Goal: Task Accomplishment & Management: Complete application form

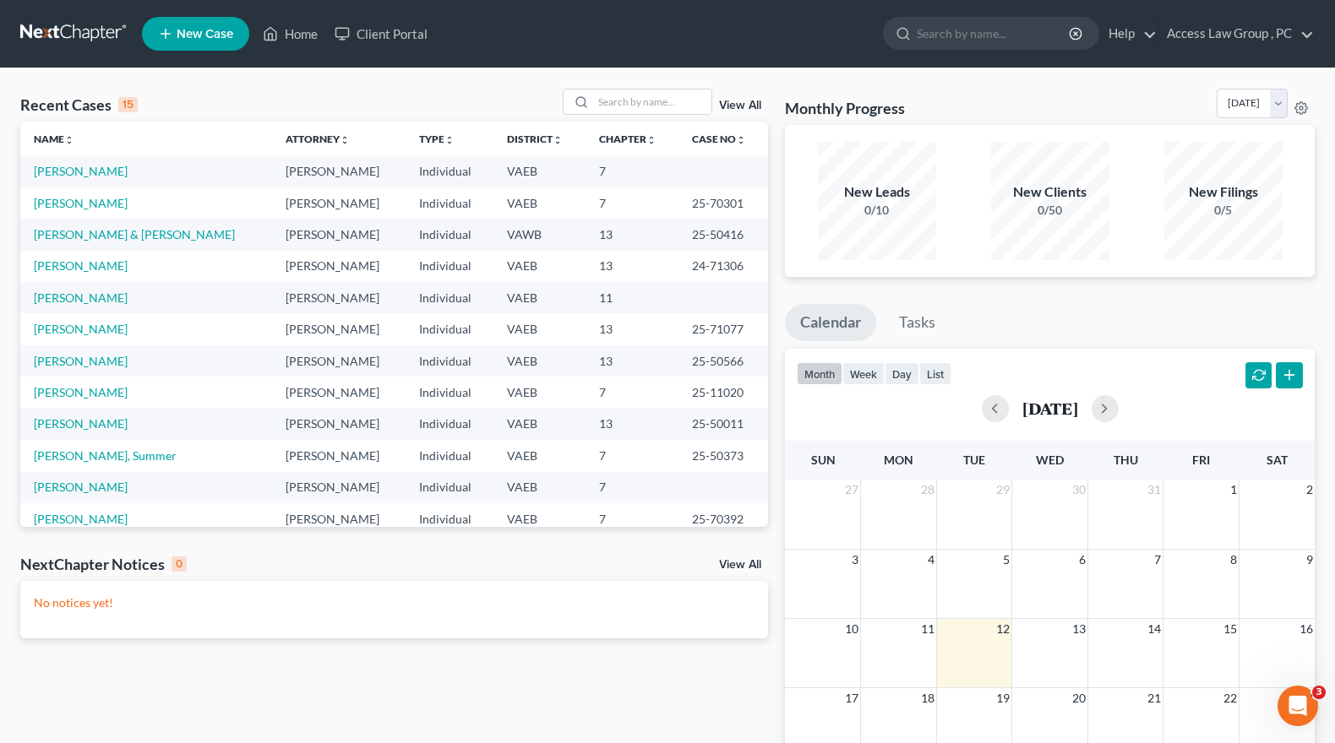
click at [199, 35] on span "New Case" at bounding box center [205, 34] width 57 height 13
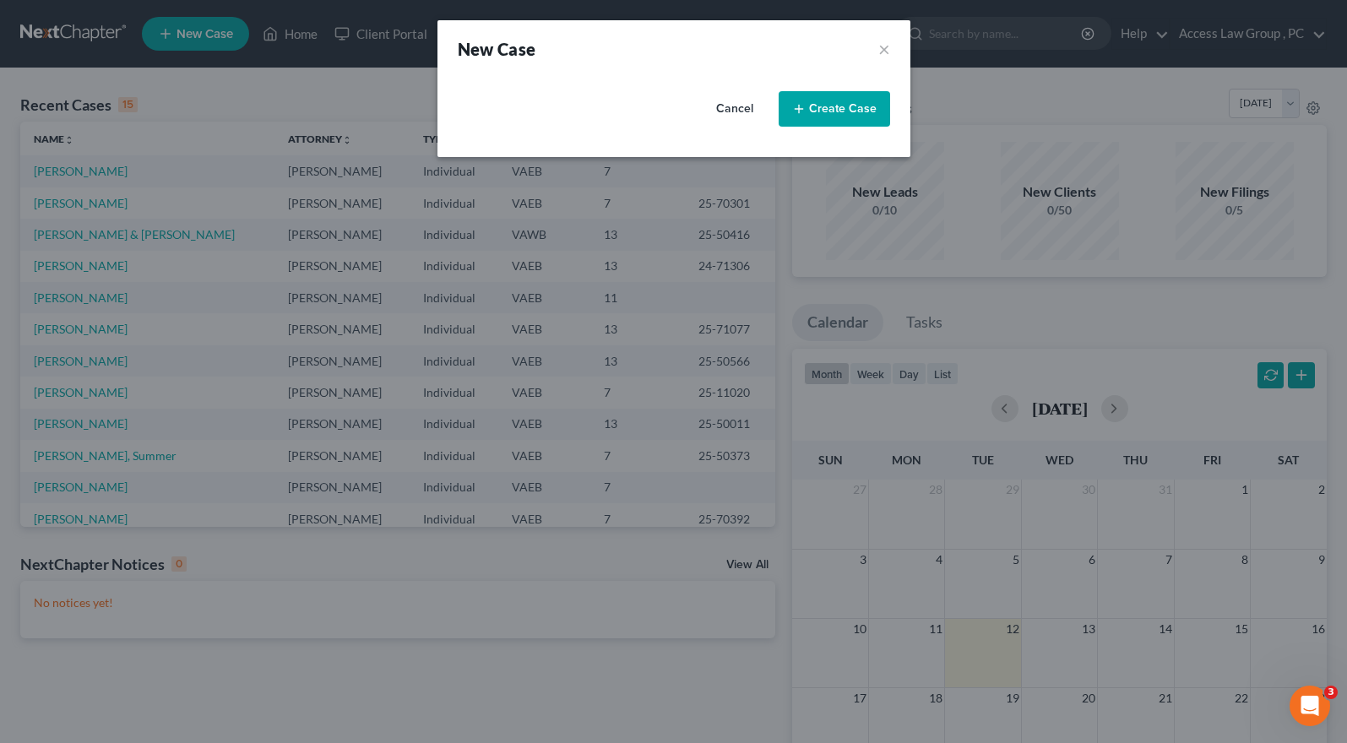
select select "83"
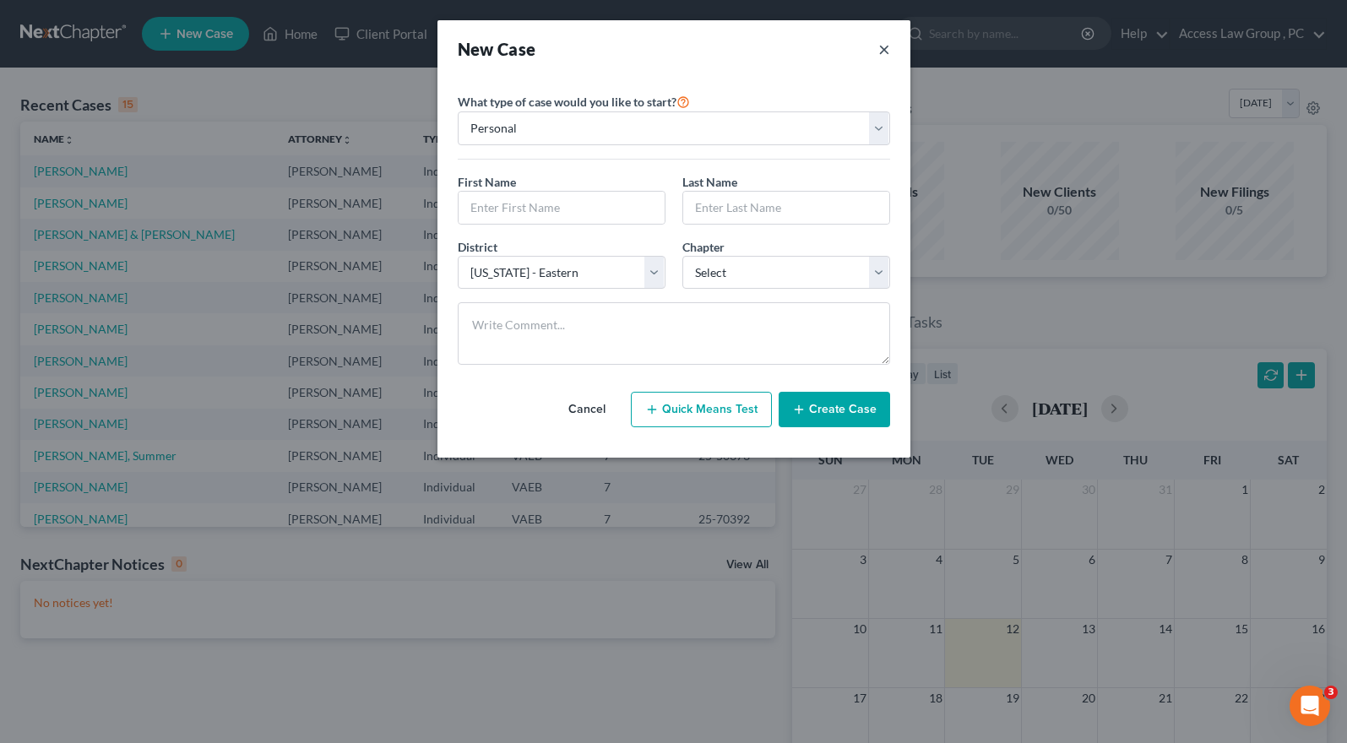
click at [882, 50] on button "×" at bounding box center [884, 49] width 12 height 24
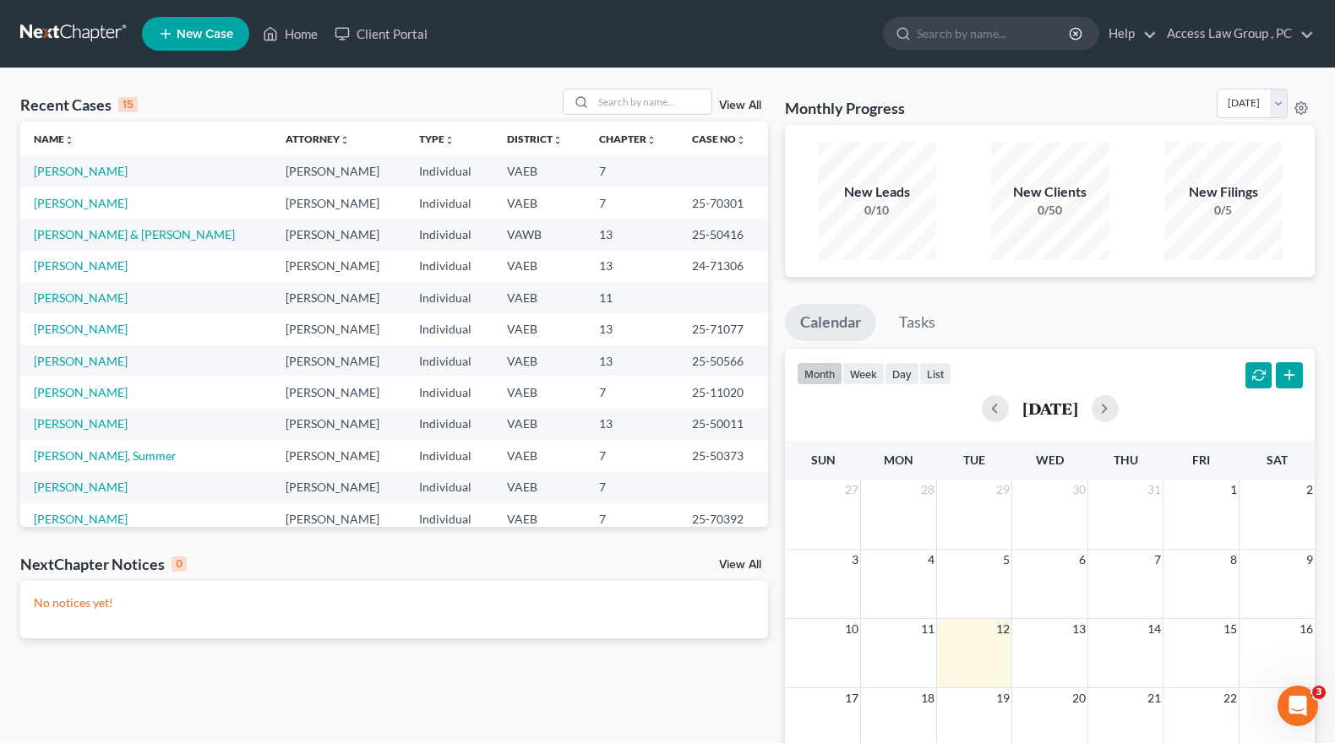
click at [212, 32] on span "New Case" at bounding box center [205, 34] width 57 height 13
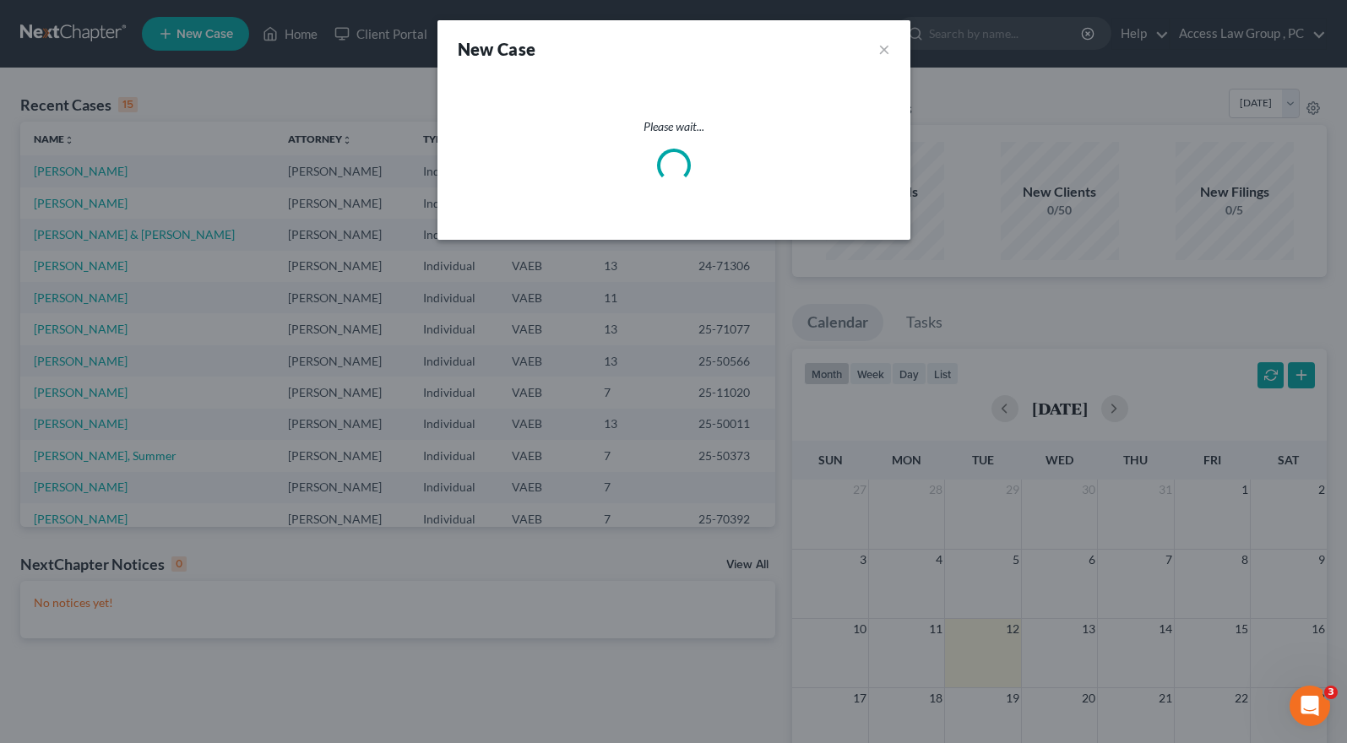
select select "83"
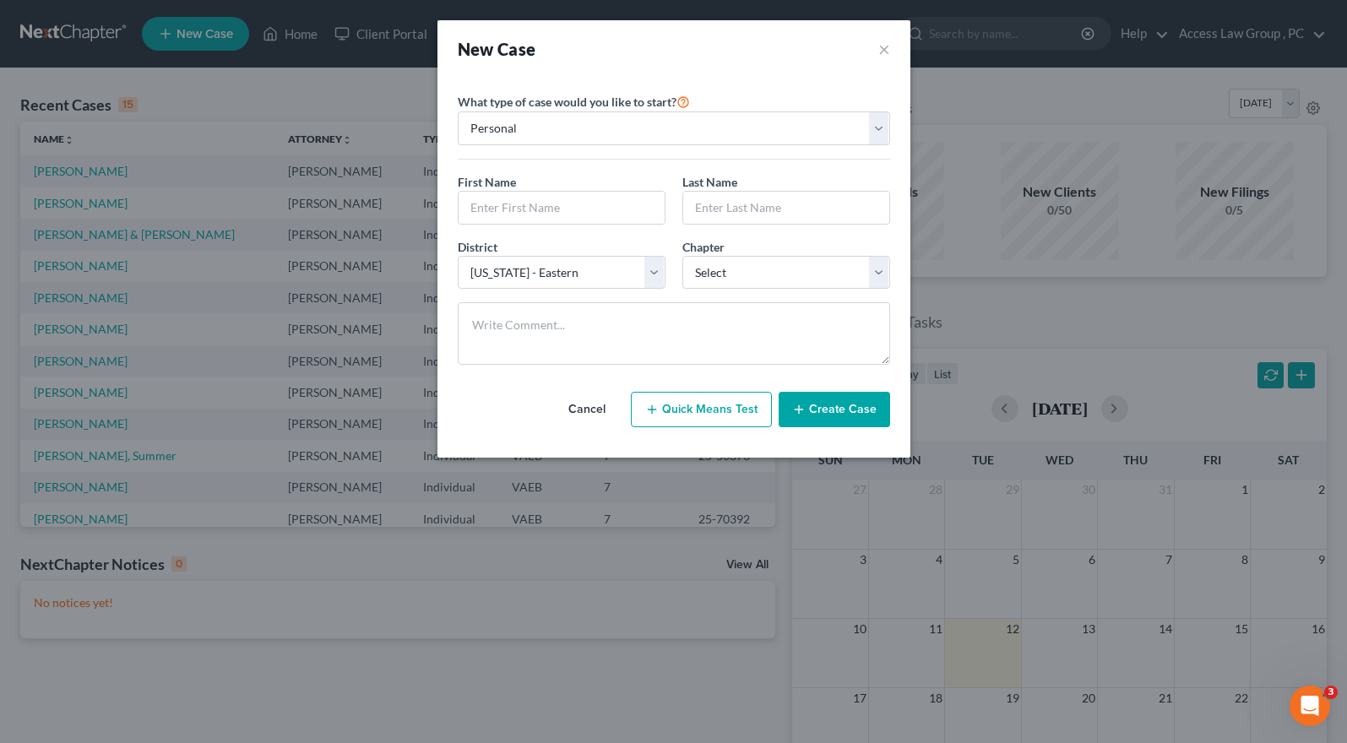
click at [877, 52] on div "New Case ×" at bounding box center [674, 49] width 432 height 24
click at [839, 410] on button "Create Case" at bounding box center [834, 409] width 111 height 35
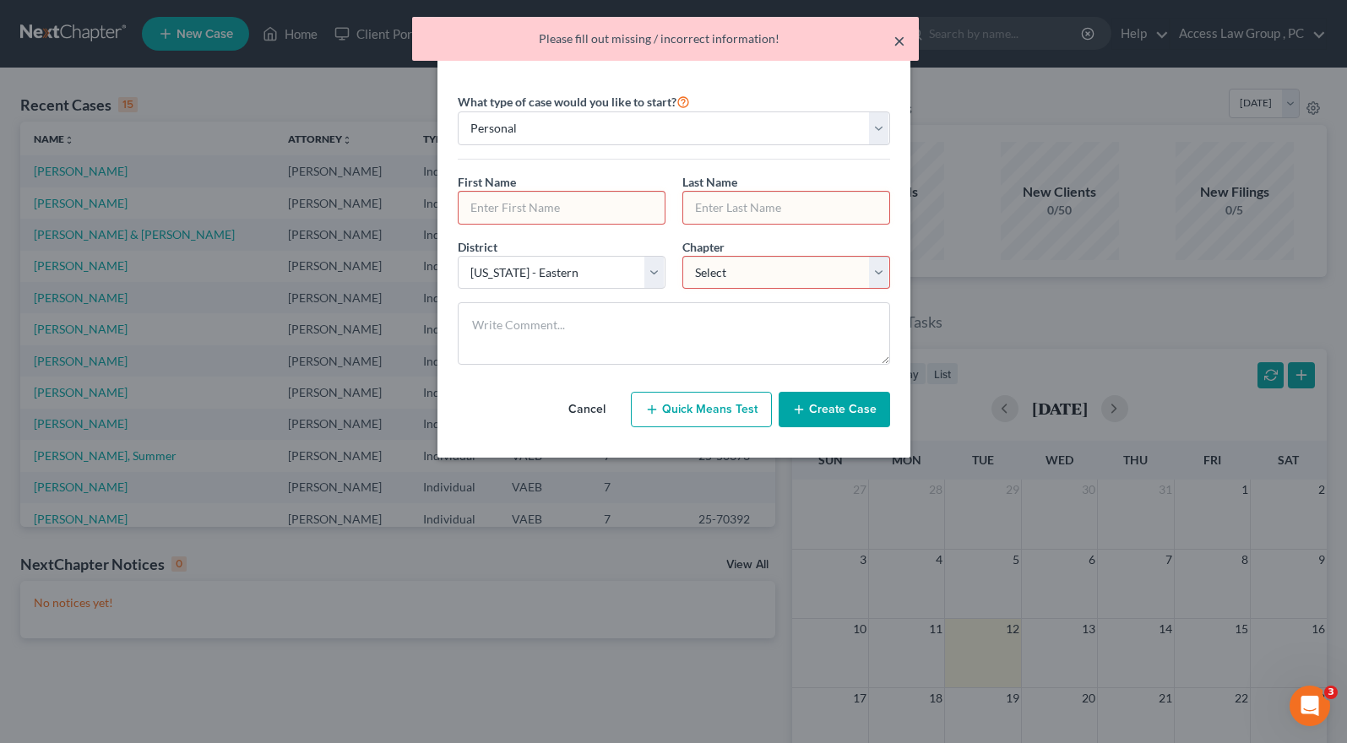
click at [897, 36] on button "×" at bounding box center [900, 40] width 12 height 20
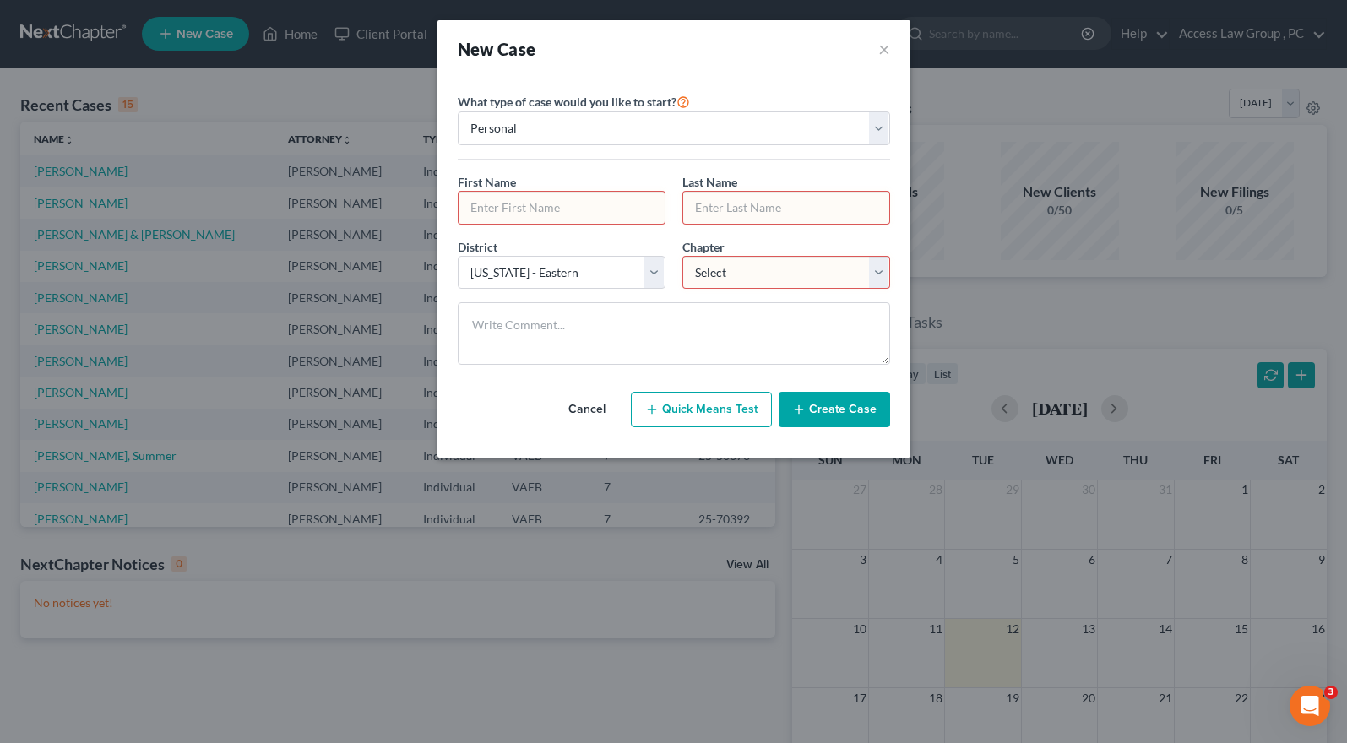
click at [485, 208] on input "text" at bounding box center [562, 208] width 206 height 32
type input "[PERSON_NAME]"
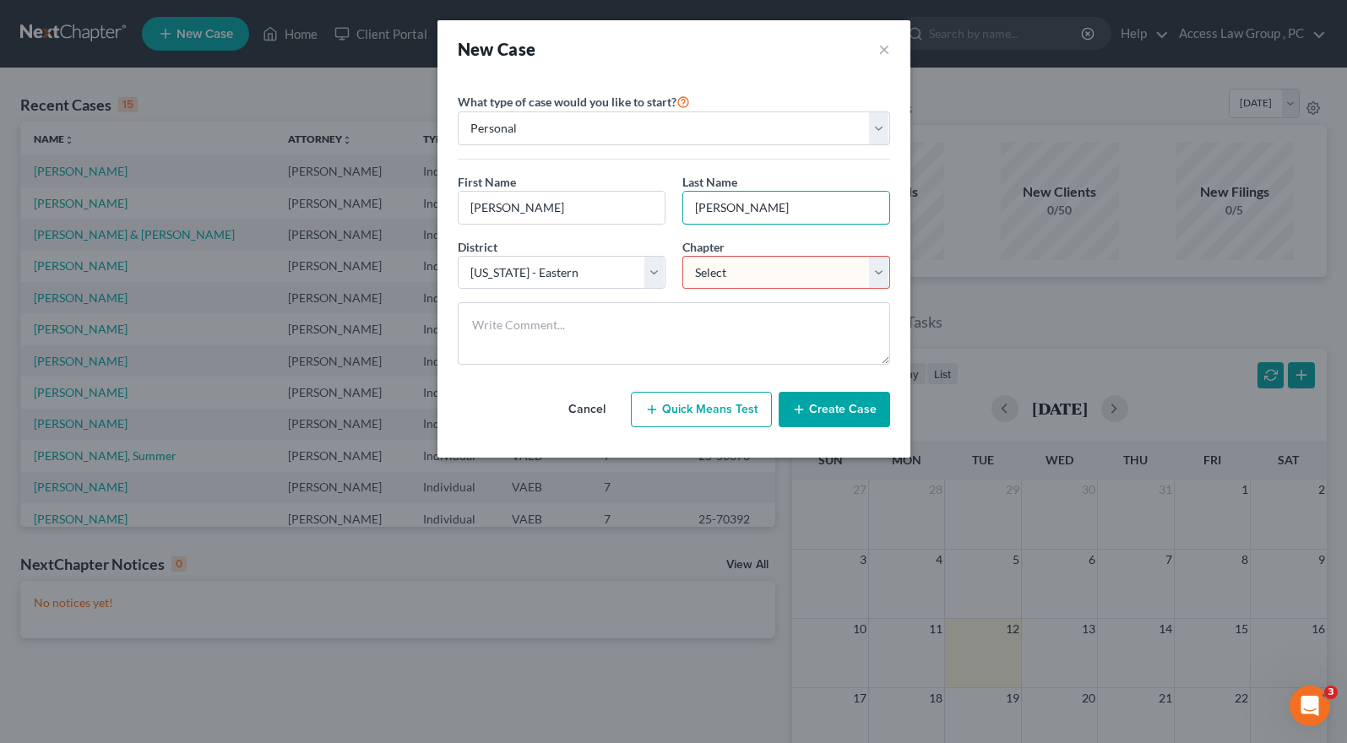
type input "[PERSON_NAME]"
click at [880, 275] on select "Select 7 11 12 13" at bounding box center [787, 273] width 208 height 34
select select "0"
click at [683, 256] on select "Select 7 11 12 13" at bounding box center [787, 273] width 208 height 34
click at [840, 408] on button "Create Case" at bounding box center [834, 409] width 111 height 35
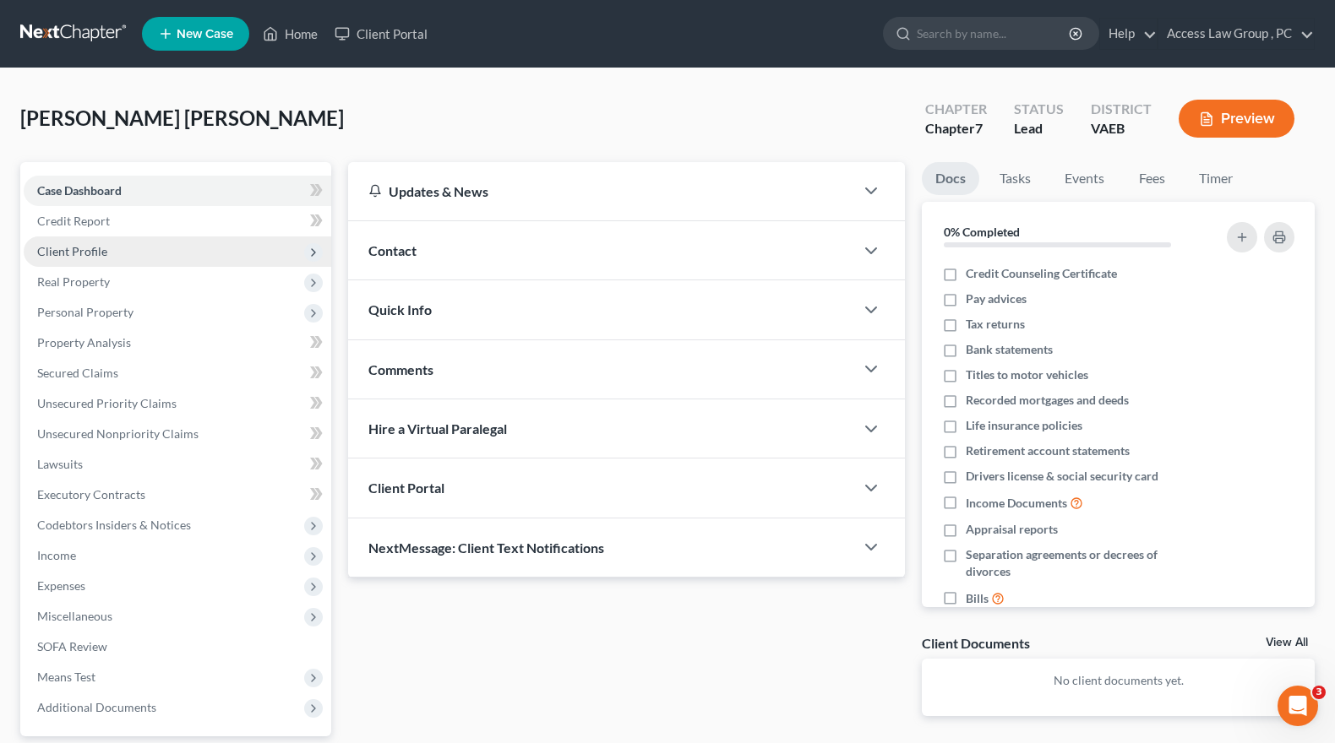
click at [98, 254] on span "Client Profile" at bounding box center [72, 251] width 70 height 14
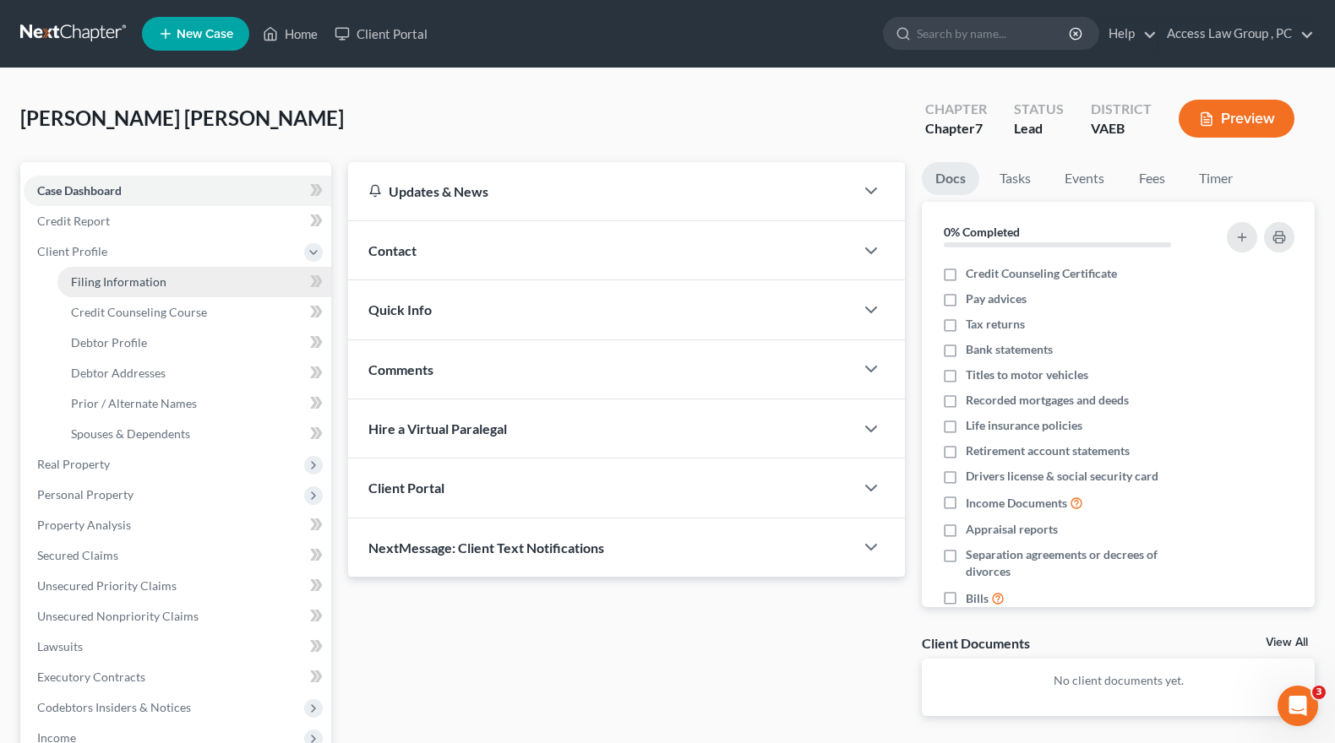
click at [98, 280] on span "Filing Information" at bounding box center [118, 282] width 95 height 14
select select "1"
select select "0"
select select "83"
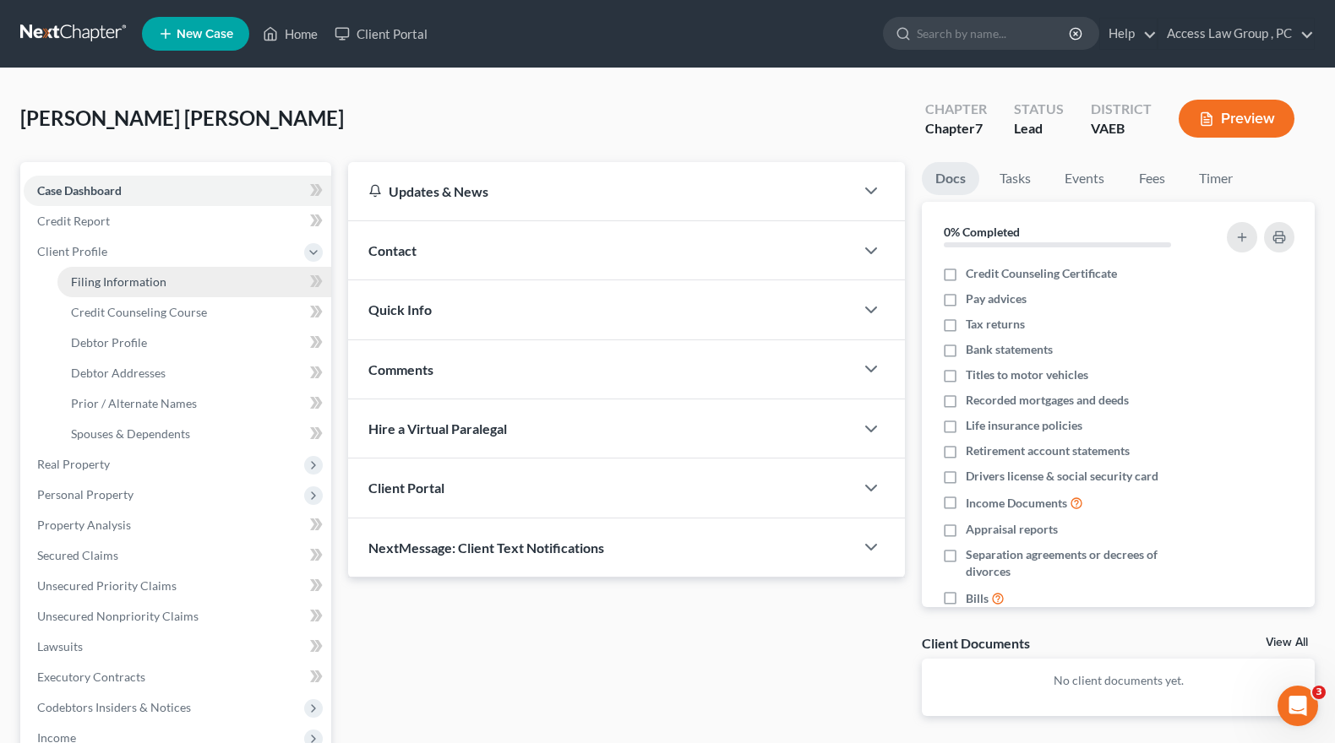
select select "0"
select select "48"
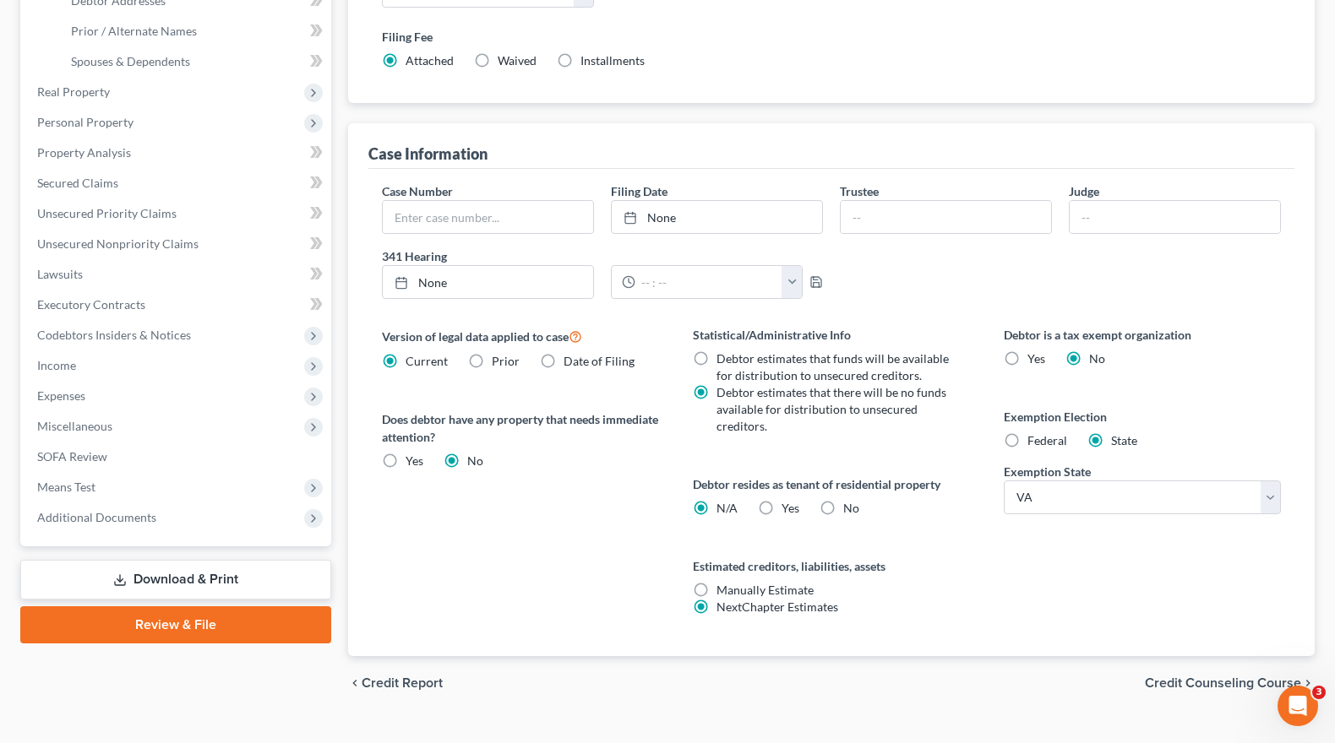
scroll to position [404, 0]
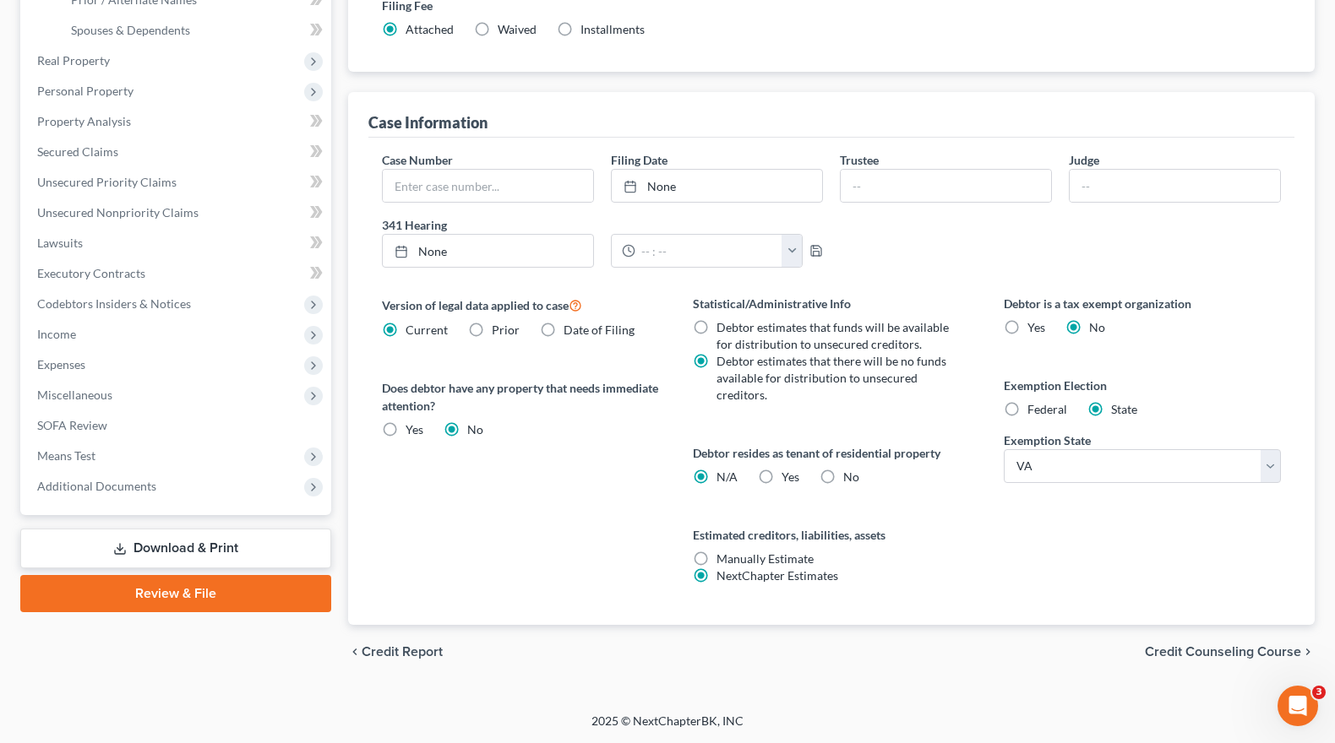
click at [1197, 648] on span "Credit Counseling Course" at bounding box center [1223, 652] width 156 height 14
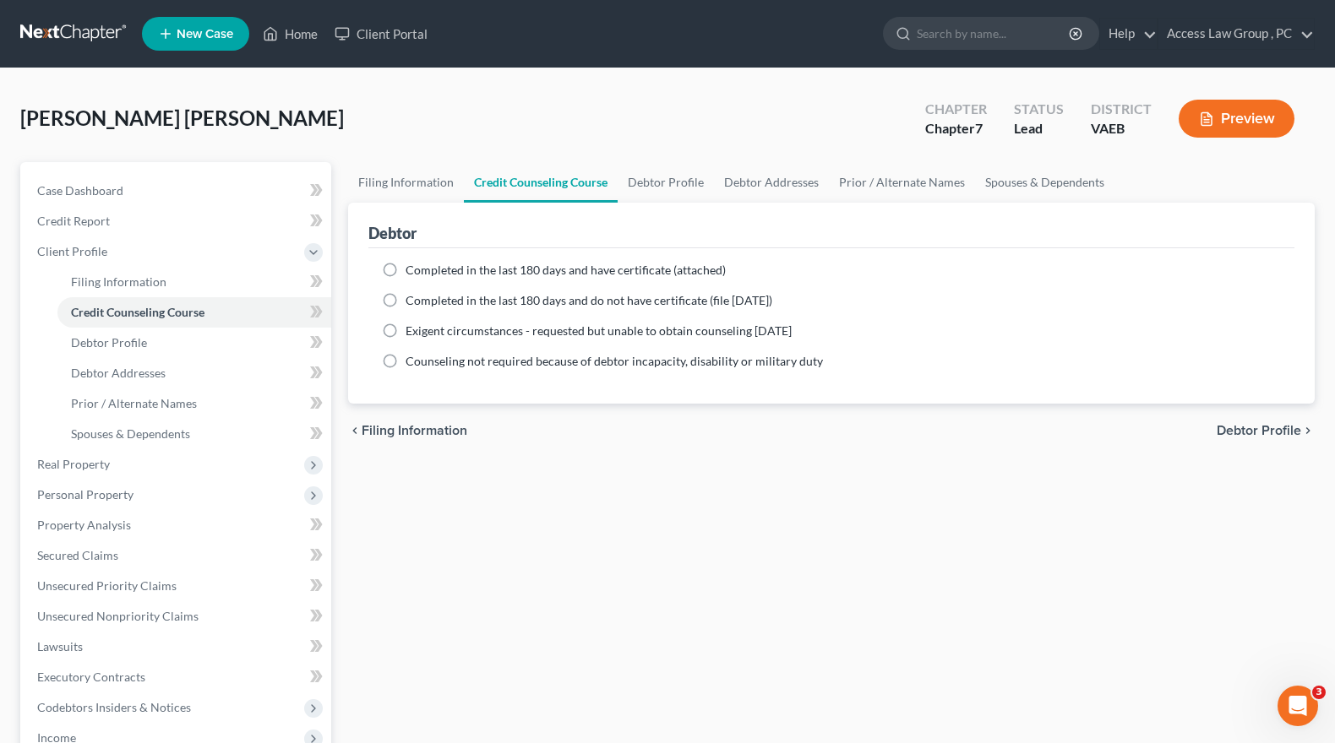
click at [405, 269] on label "Completed in the last 180 days and have certificate (attached)" at bounding box center [565, 270] width 320 height 17
click at [412, 269] on input "Completed in the last 180 days and have certificate (attached)" at bounding box center [417, 267] width 11 height 11
radio input "true"
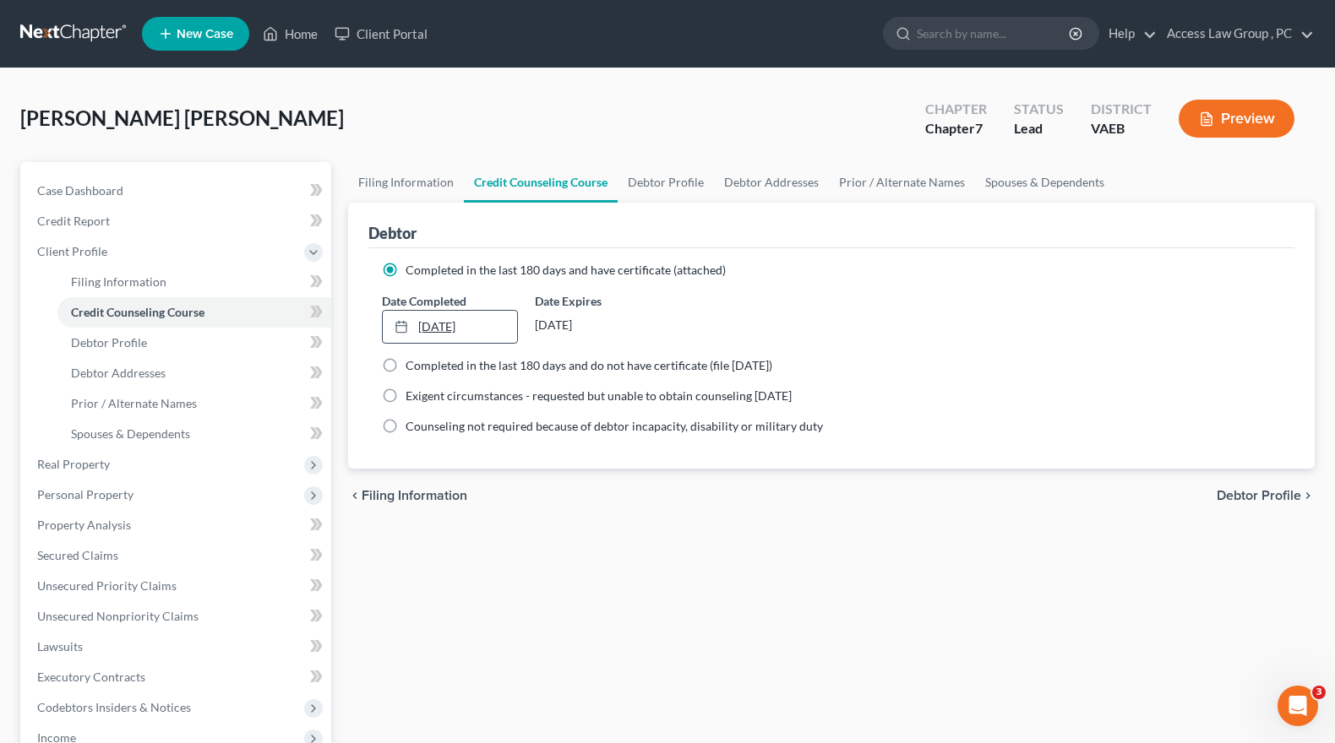
click at [427, 324] on link "[DATE]" at bounding box center [450, 327] width 134 height 32
drag, startPoint x: 1249, startPoint y: 497, endPoint x: 1253, endPoint y: 518, distance: 21.4
click at [1254, 517] on div "chevron_left Filing Information Debtor Profile chevron_right" at bounding box center [831, 496] width 966 height 54
click at [1248, 493] on span "Debtor Profile" at bounding box center [1258, 496] width 84 height 14
select select "0"
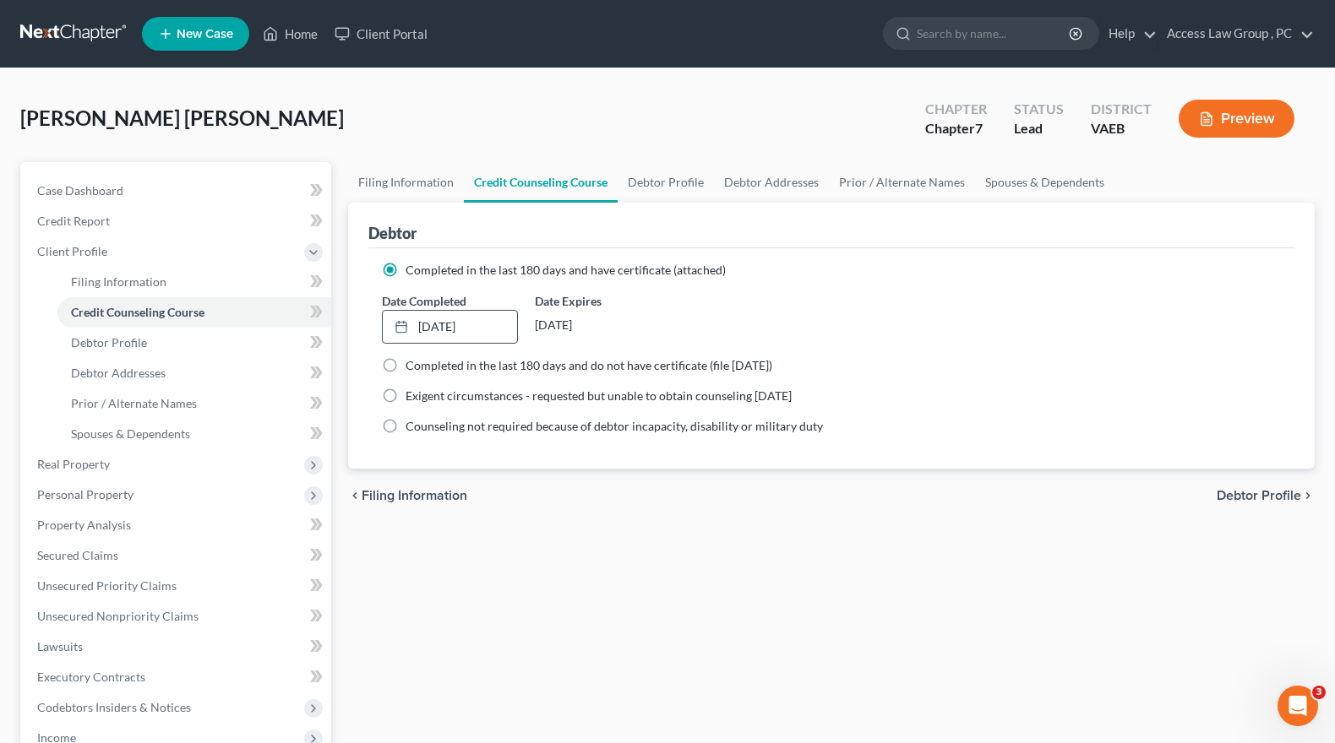
select select "0"
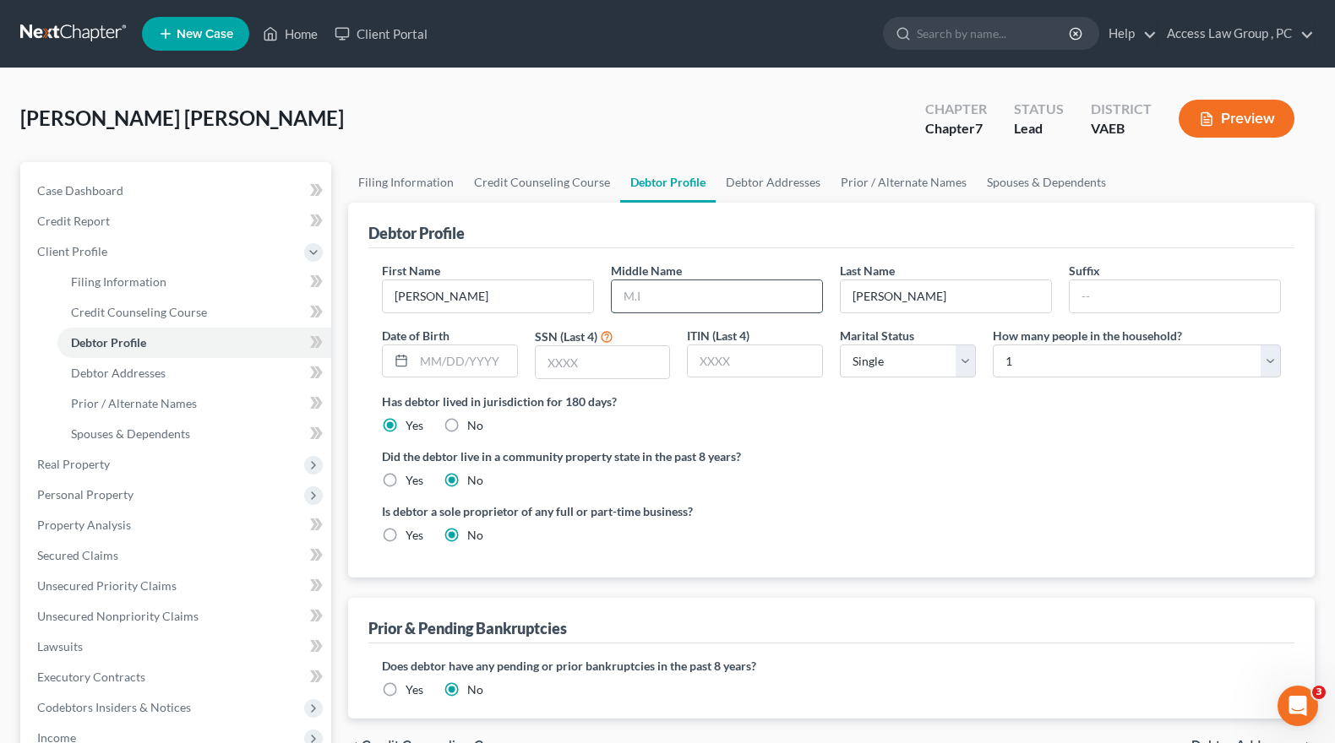
click at [666, 295] on input "text" at bounding box center [717, 296] width 210 height 32
type input "[PERSON_NAME]"
type input "[DATE]"
click at [593, 362] on input "text" at bounding box center [603, 362] width 134 height 32
type input "4328"
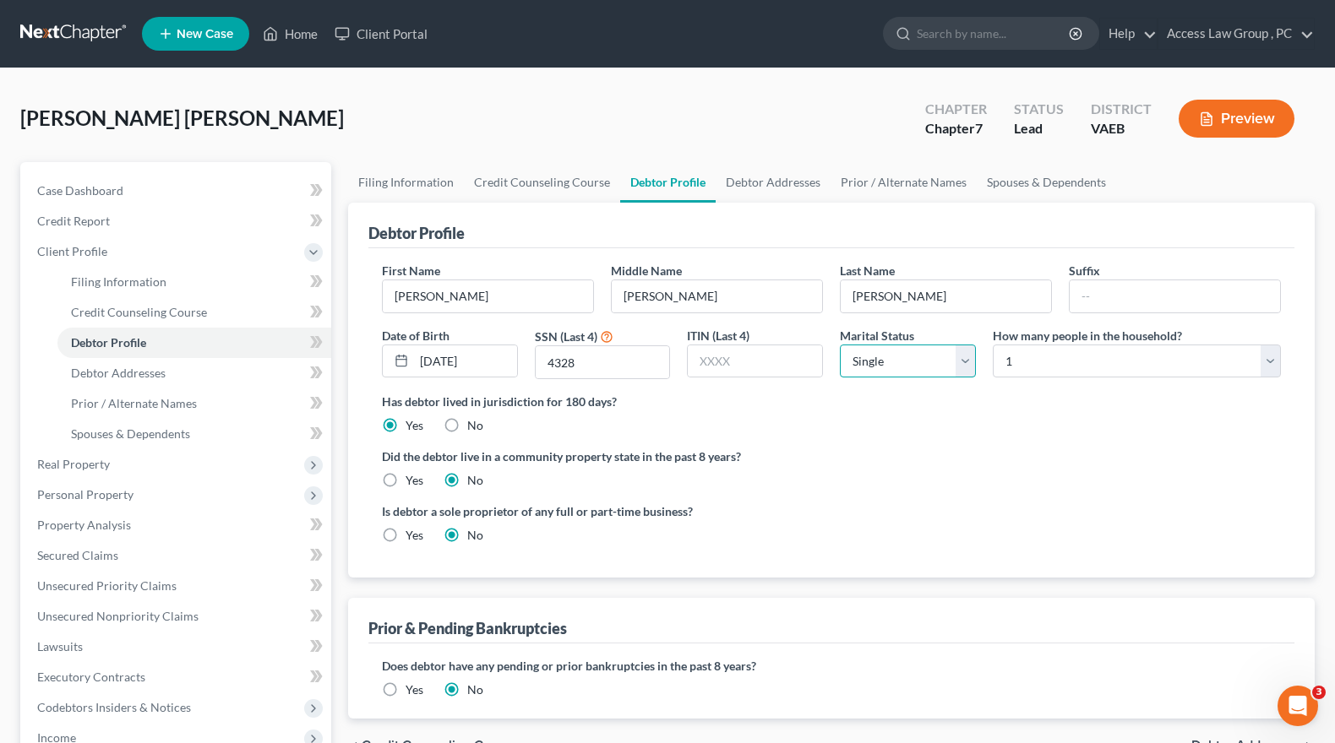
click at [970, 358] on select "Select Single Married Separated Divorced Widowed" at bounding box center [908, 362] width 136 height 34
select select "1"
click at [840, 345] on select "Select Single Married Separated Divorced Widowed" at bounding box center [908, 362] width 136 height 34
click at [1275, 360] on select "Select 1 2 3 4 5 6 7 8 9 10 11 12 13 14 15 16 17 18 19 20" at bounding box center [1137, 362] width 288 height 34
select select "1"
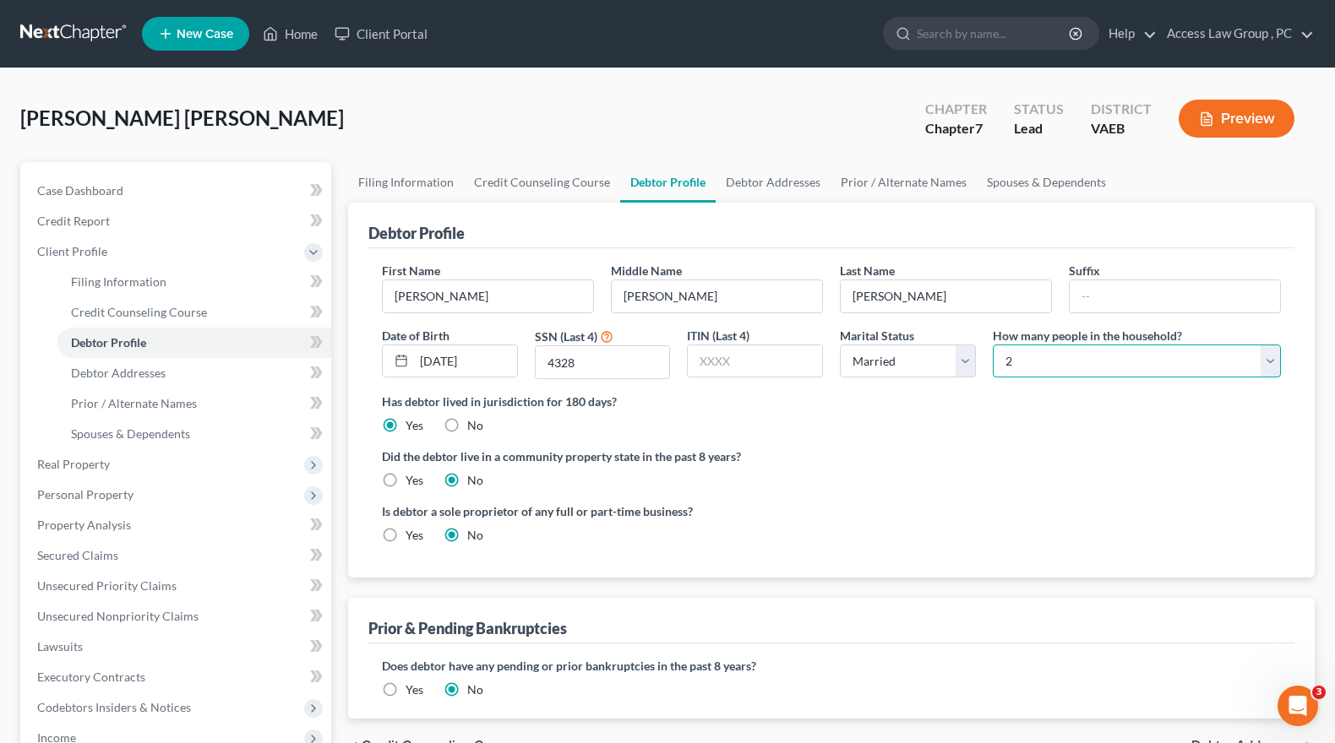
click at [993, 345] on select "Select 1 2 3 4 5 6 7 8 9 10 11 12 13 14 15 16 17 18 19 20" at bounding box center [1137, 362] width 288 height 34
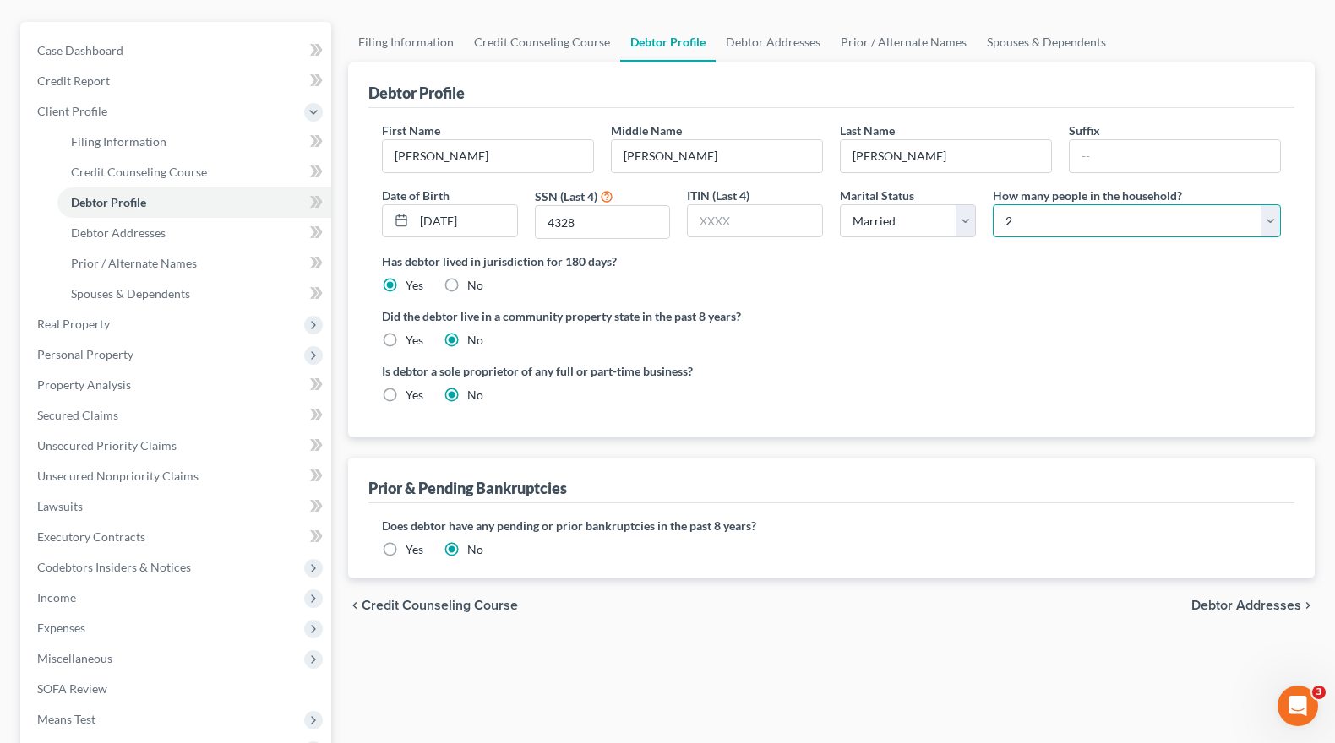
scroll to position [169, 0]
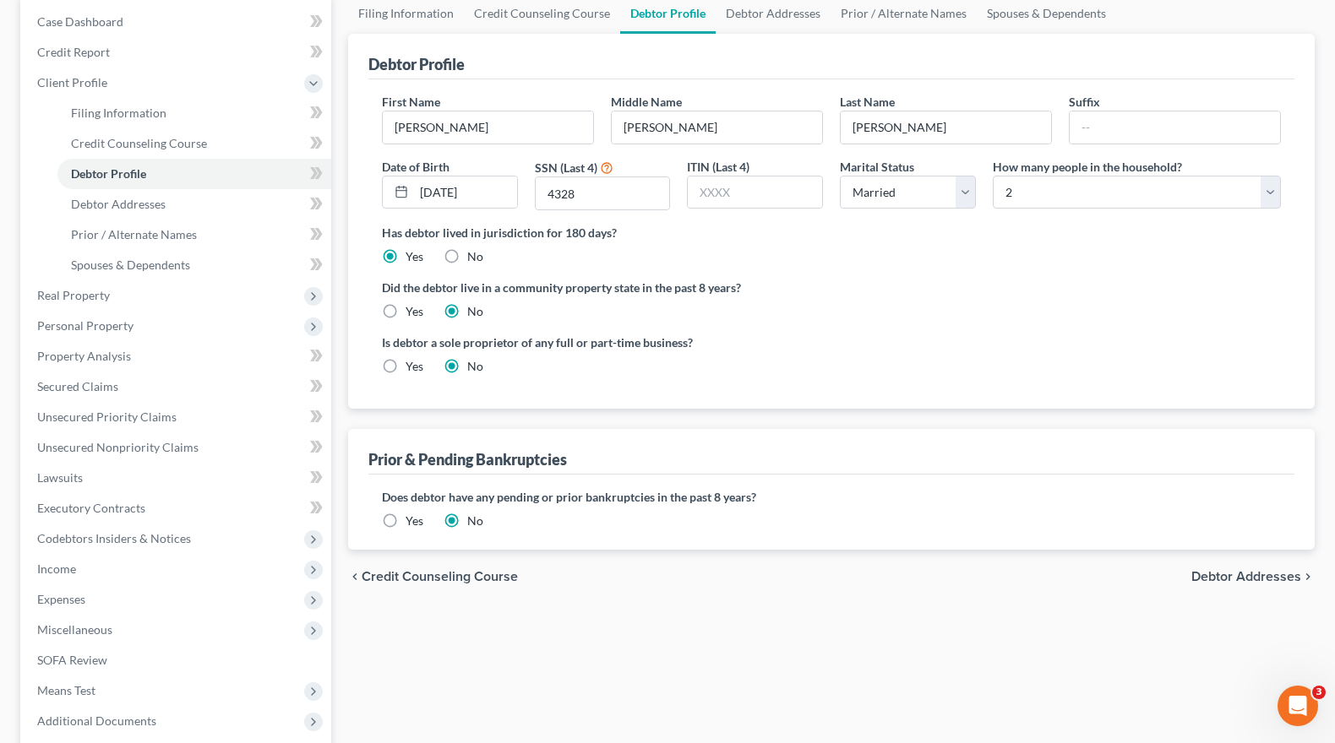
click at [1279, 579] on span "Debtor Addresses" at bounding box center [1246, 577] width 110 height 14
select select "0"
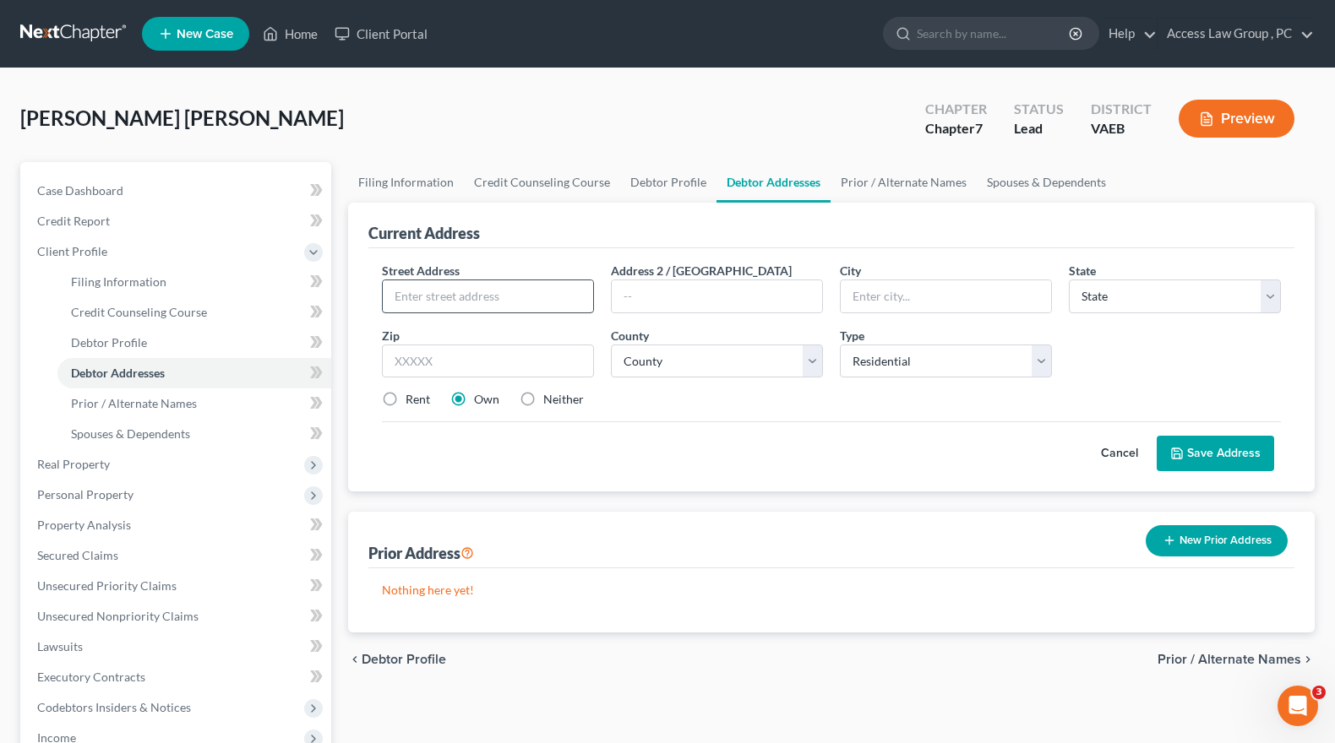
click at [431, 296] on input "text" at bounding box center [488, 296] width 210 height 32
type input "[STREET_ADDRESS]"
type input "Newport News"
select select "48"
type input "23608"
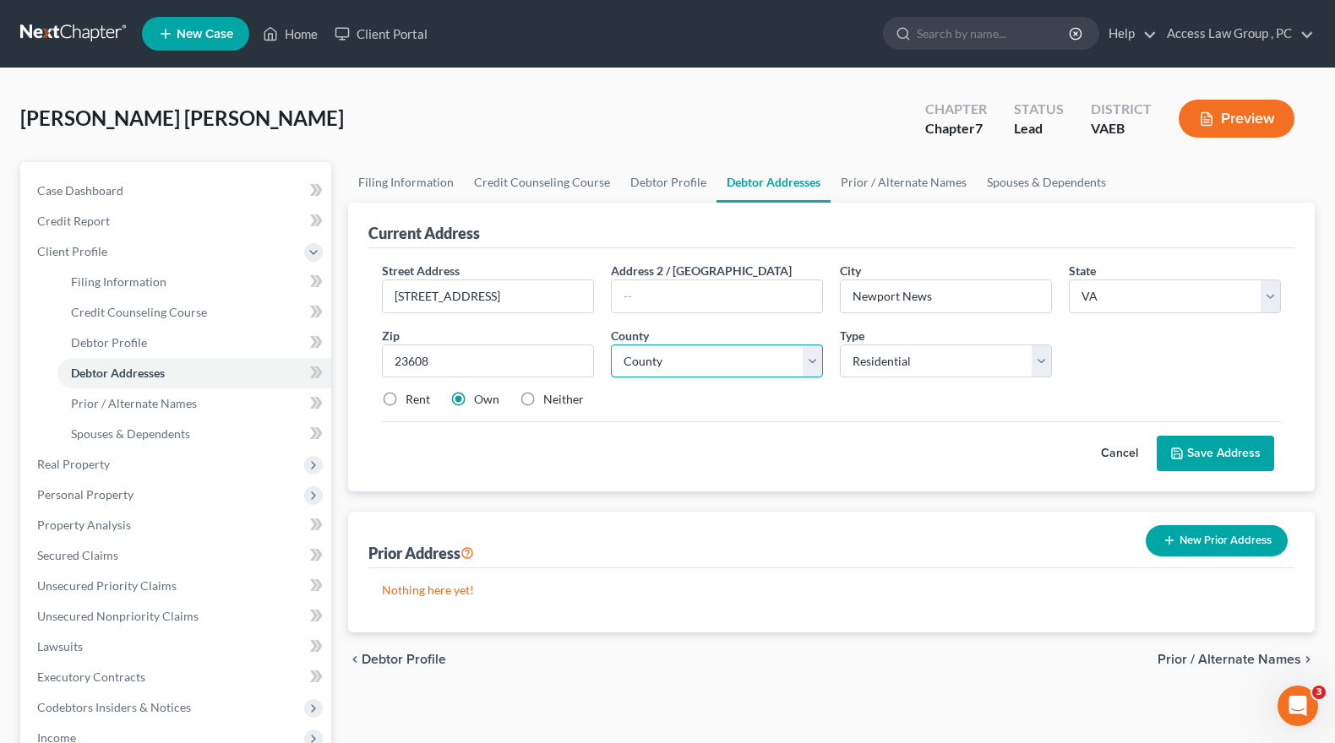
click at [810, 362] on select "County [GEOGRAPHIC_DATA] [GEOGRAPHIC_DATA] [GEOGRAPHIC_DATA] [GEOGRAPHIC_DATA] …" at bounding box center [717, 362] width 212 height 34
select select "85"
click at [611, 345] on select "County [GEOGRAPHIC_DATA] [GEOGRAPHIC_DATA] [GEOGRAPHIC_DATA] [GEOGRAPHIC_DATA] …" at bounding box center [717, 362] width 212 height 34
click at [1044, 360] on select "Select Residential Mailing Rental Business" at bounding box center [946, 362] width 212 height 34
click at [840, 345] on select "Select Residential Mailing Rental Business" at bounding box center [946, 362] width 212 height 34
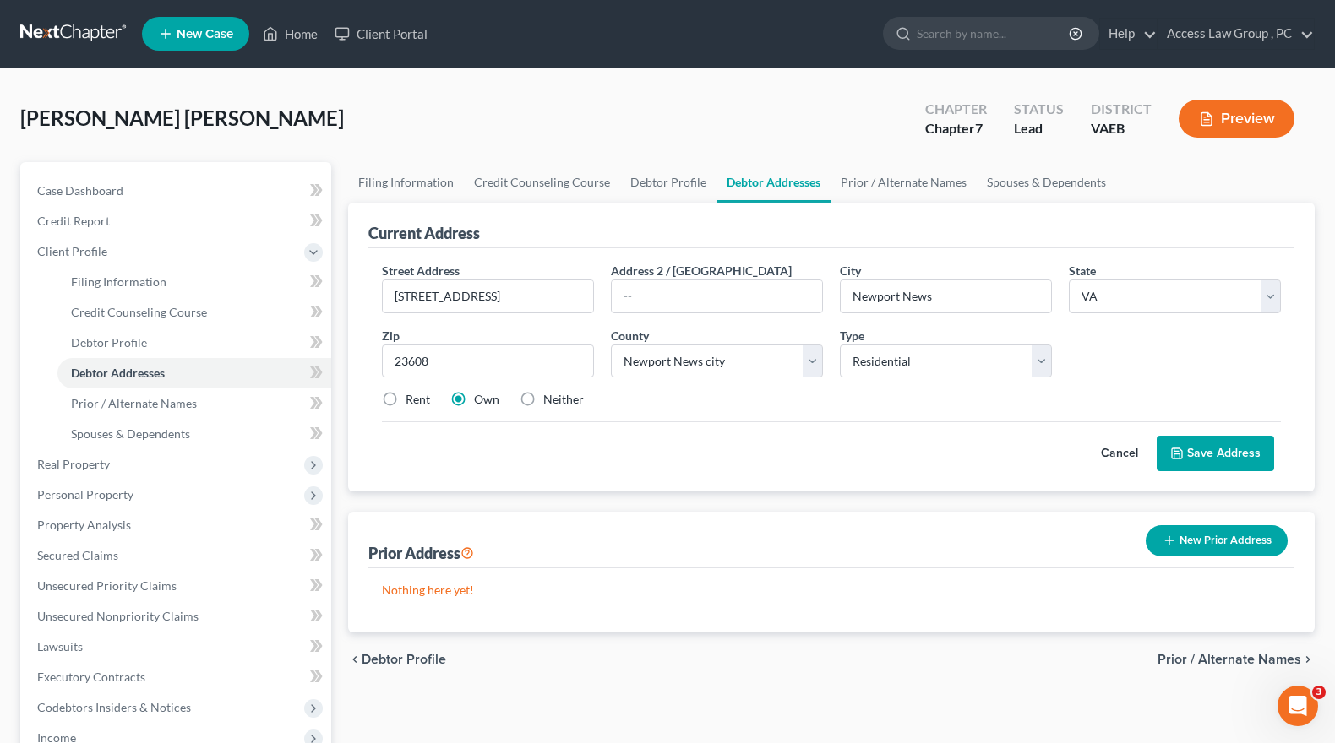
click at [405, 395] on label "Rent" at bounding box center [417, 399] width 24 height 17
click at [412, 395] on input "Rent" at bounding box center [417, 396] width 11 height 11
radio input "true"
click at [1221, 453] on button "Save Address" at bounding box center [1214, 453] width 117 height 35
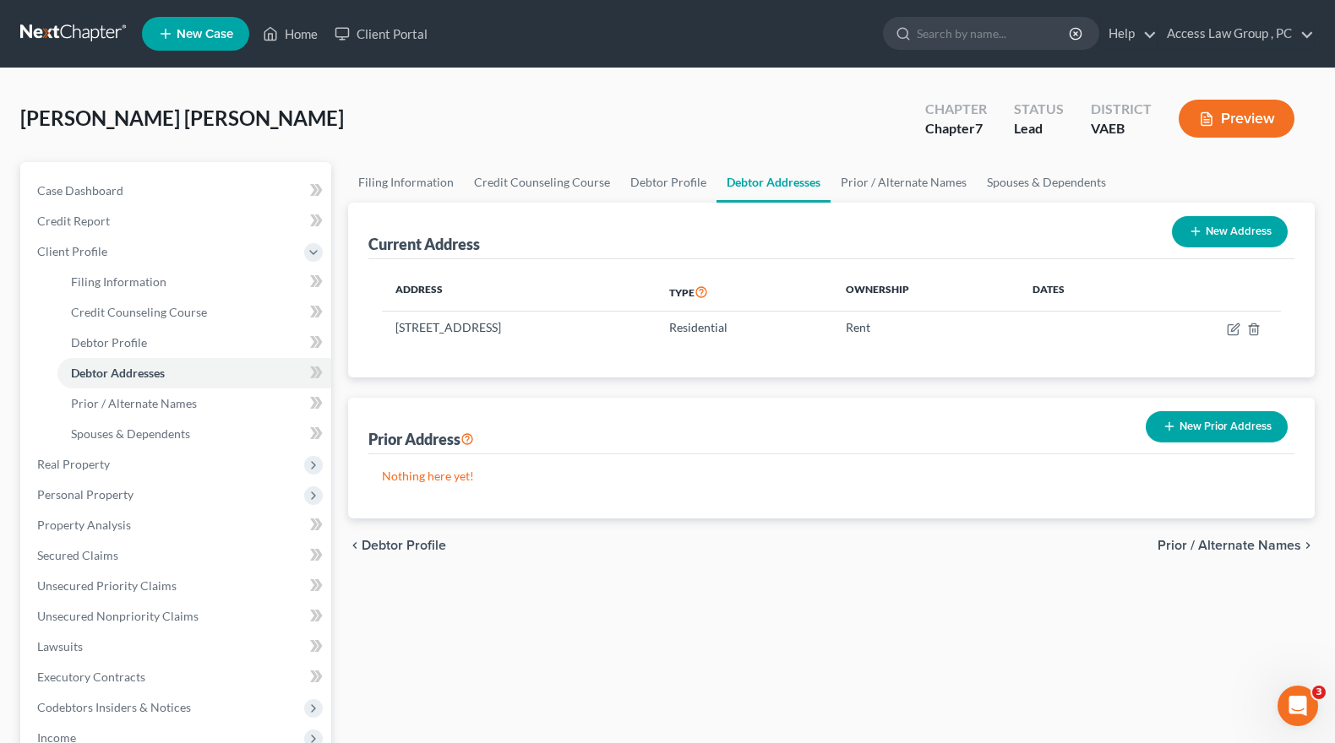
click at [1254, 545] on span "Prior / Alternate Names" at bounding box center [1229, 546] width 144 height 14
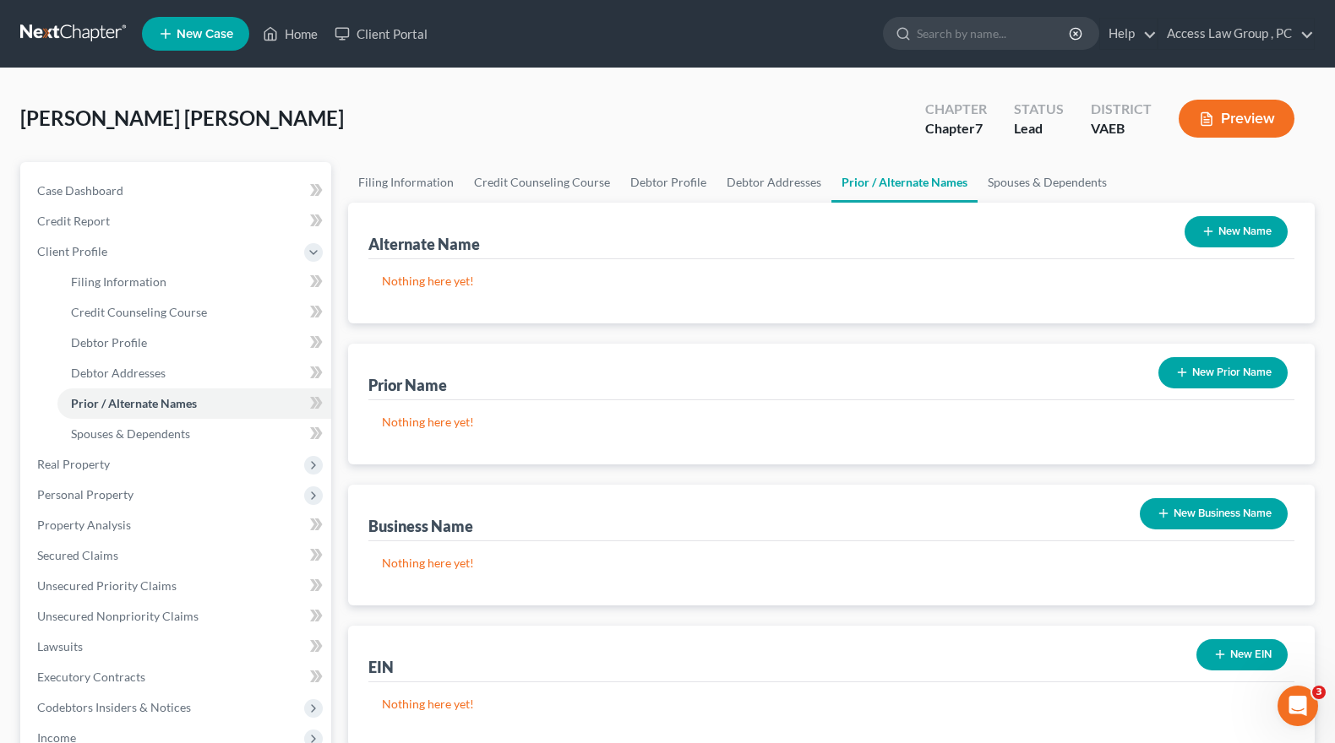
click at [1237, 234] on button "New Name" at bounding box center [1235, 231] width 103 height 31
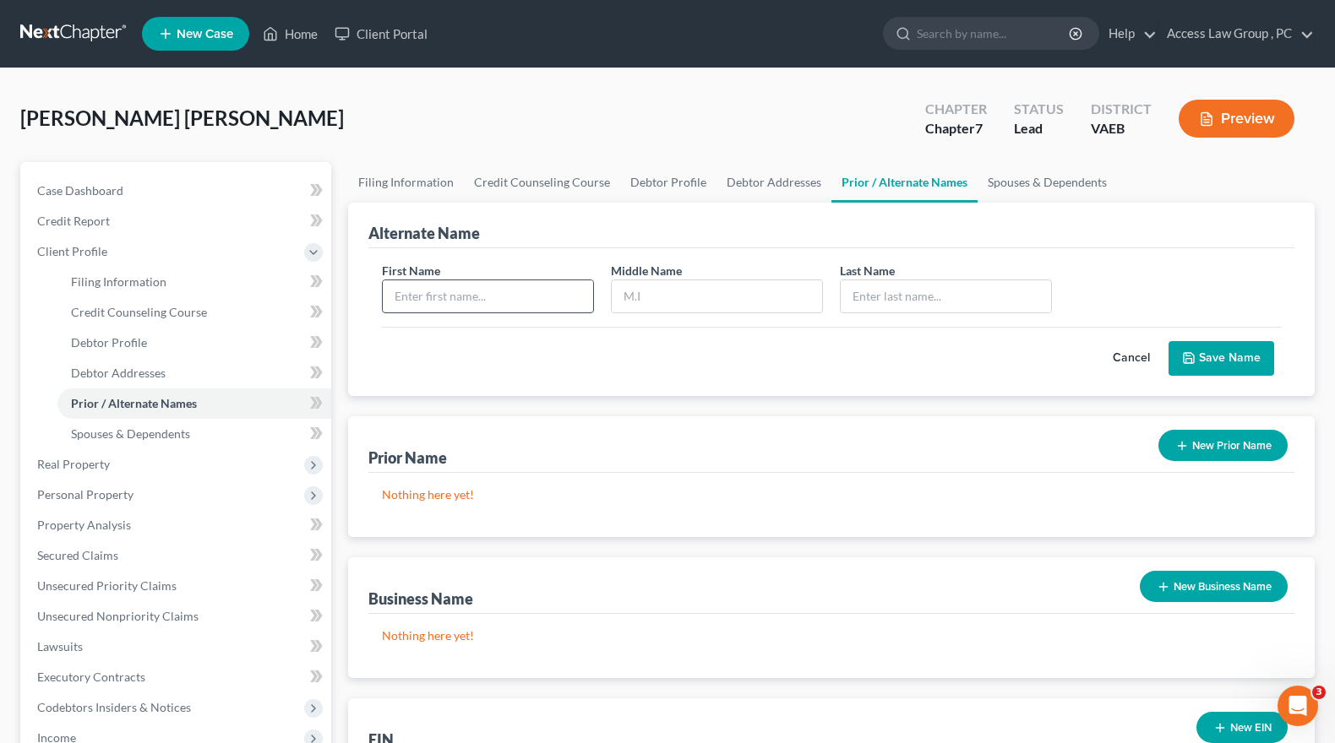
click at [408, 291] on input "text" at bounding box center [488, 296] width 210 height 32
type input "[PERSON_NAME]"
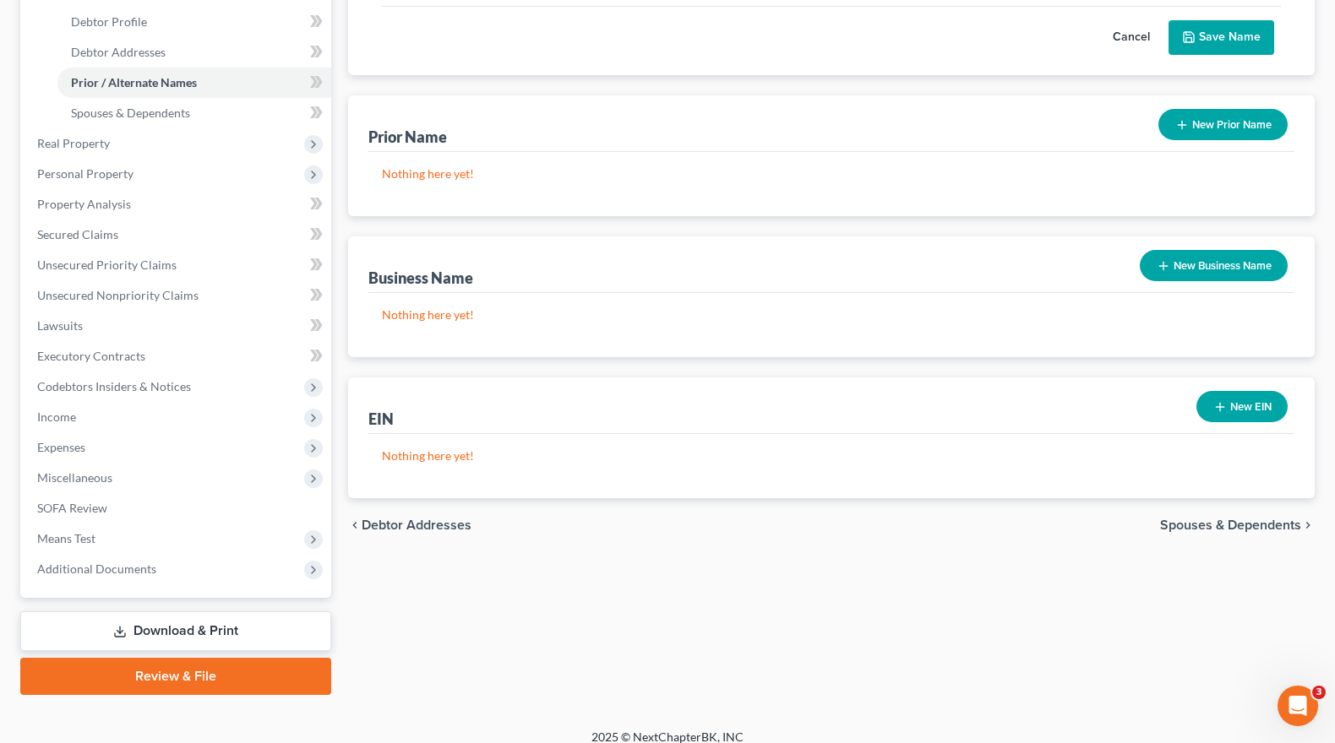
scroll to position [337, 0]
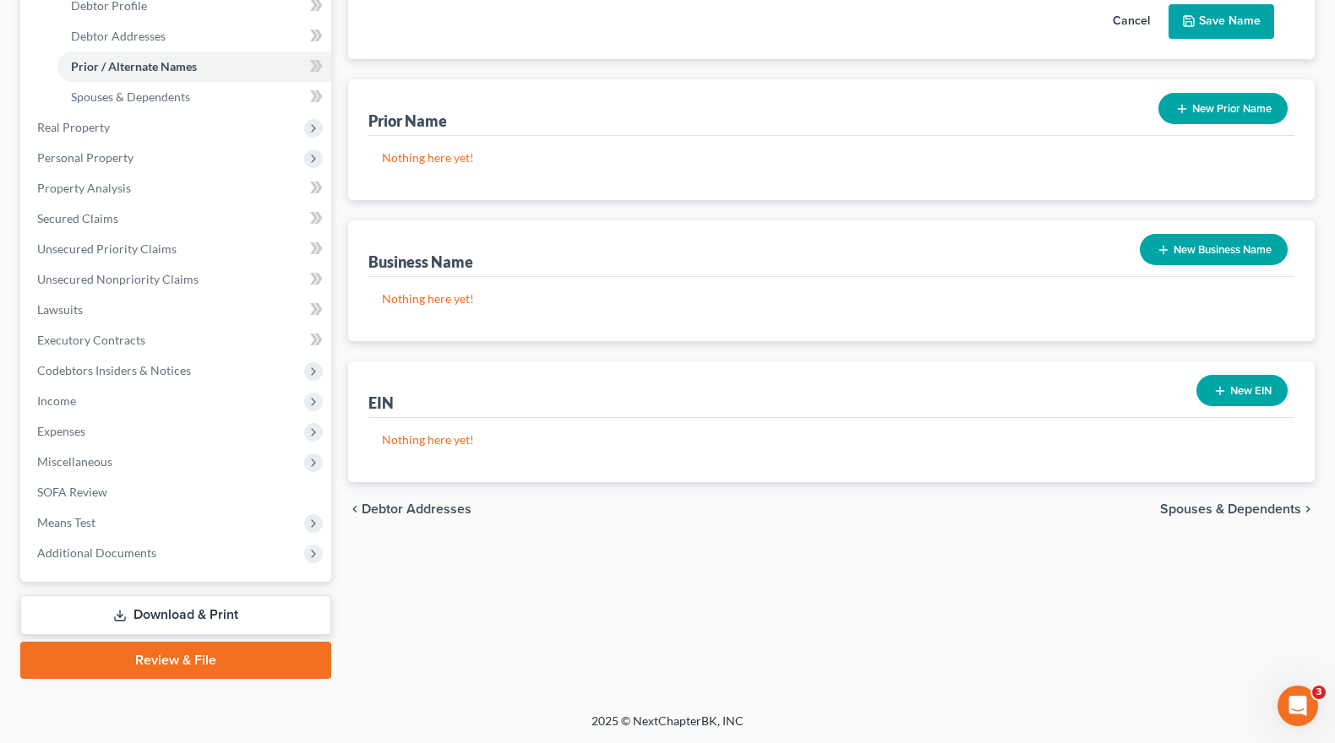
type input "[PERSON_NAME]"
click at [1255, 509] on span "Spouses & Dependents" at bounding box center [1230, 510] width 141 height 14
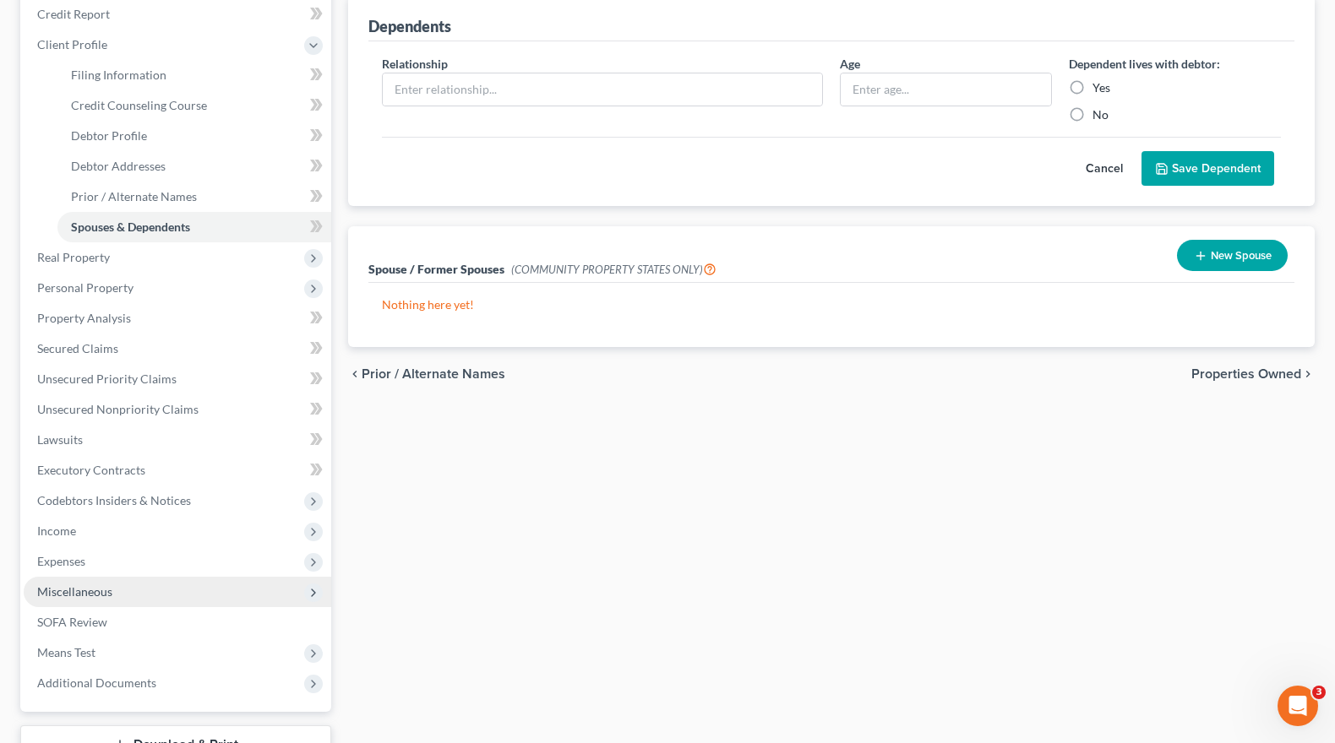
scroll to position [253, 0]
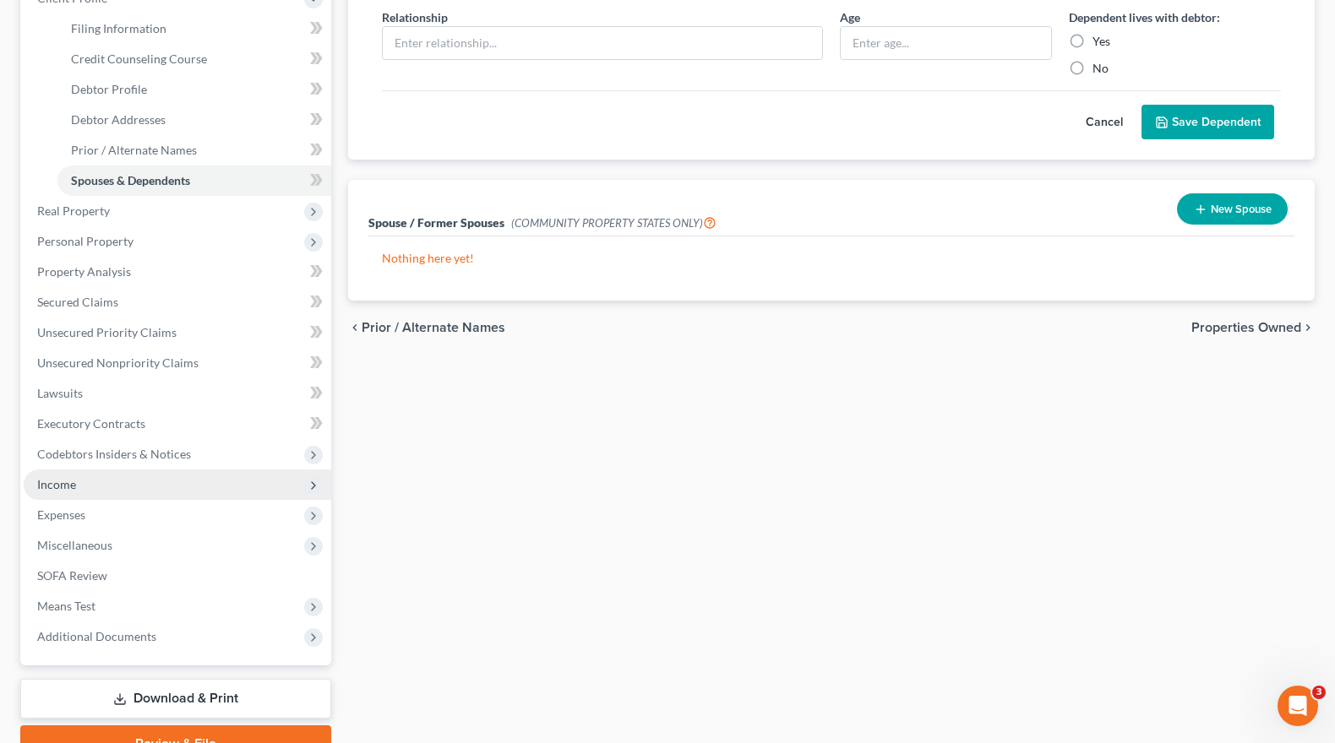
click at [70, 483] on span "Income" at bounding box center [56, 484] width 39 height 14
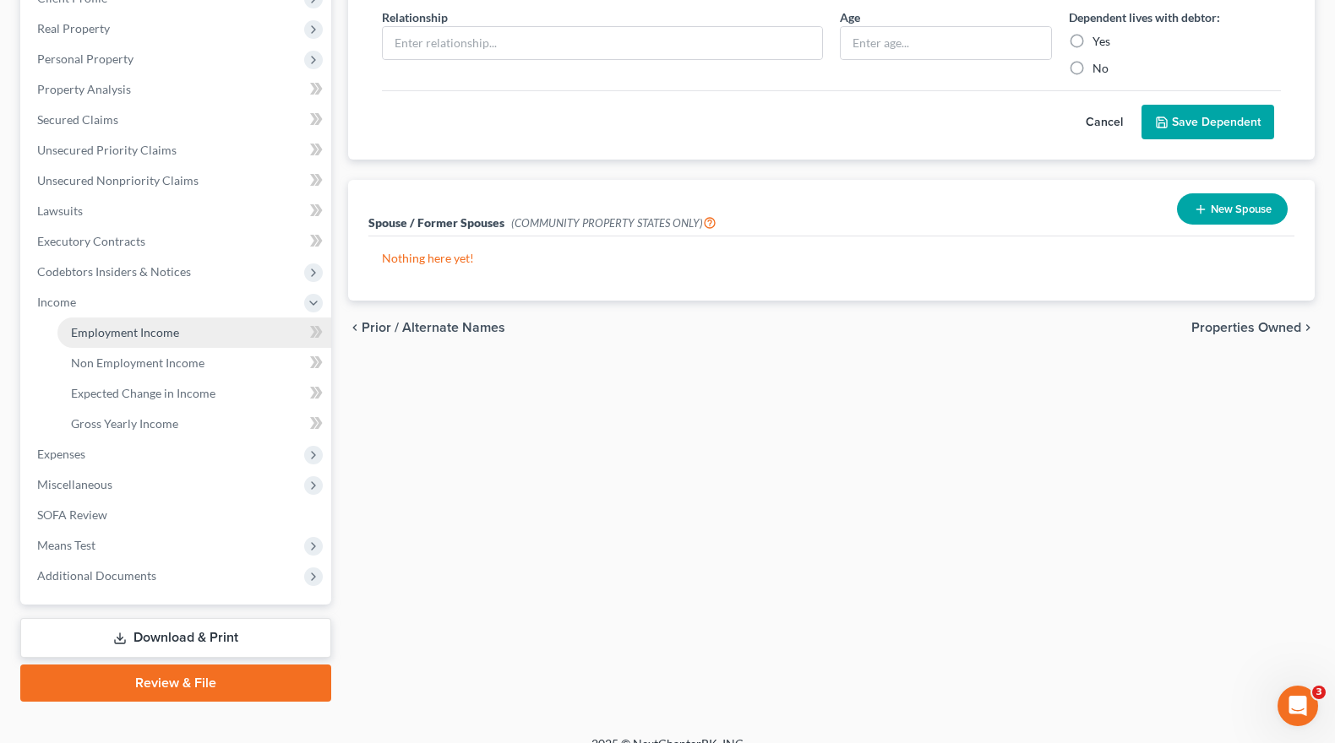
click at [167, 334] on span "Employment Income" at bounding box center [125, 332] width 108 height 14
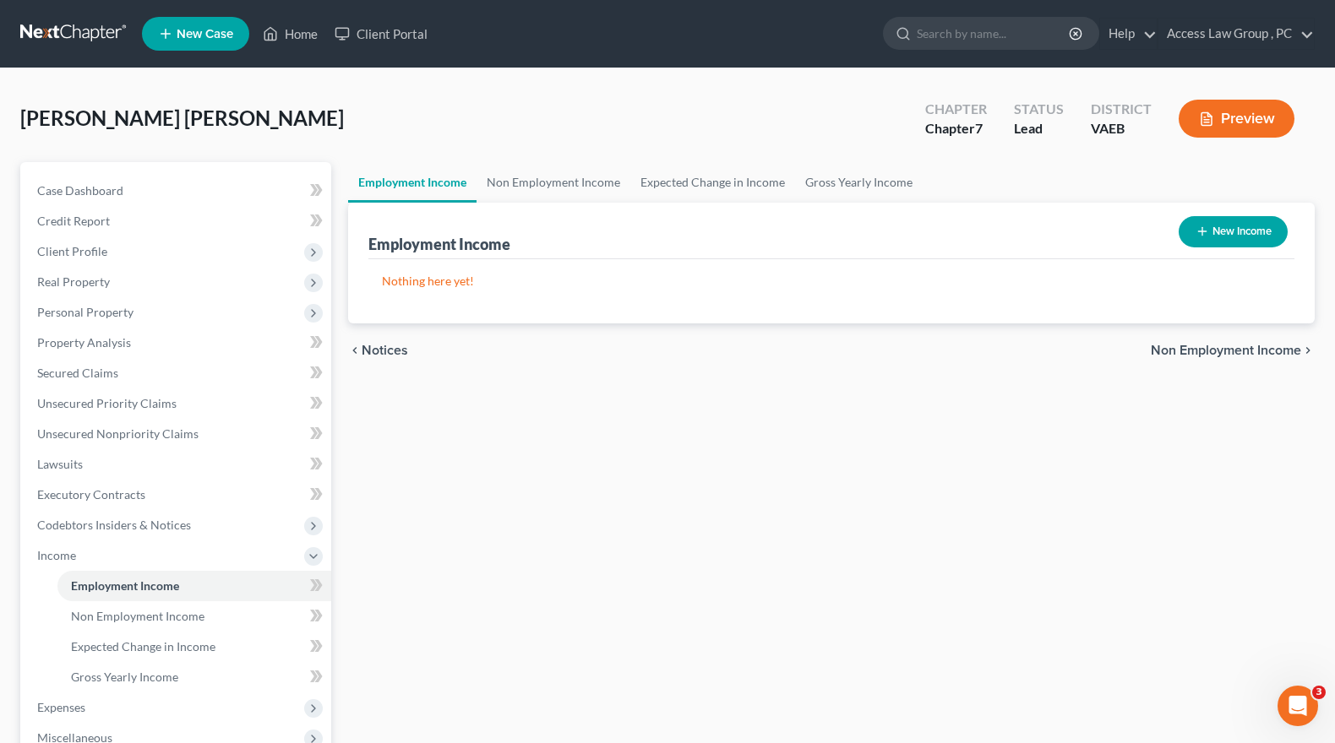
click at [1221, 237] on button "New Income" at bounding box center [1232, 231] width 109 height 31
select select "0"
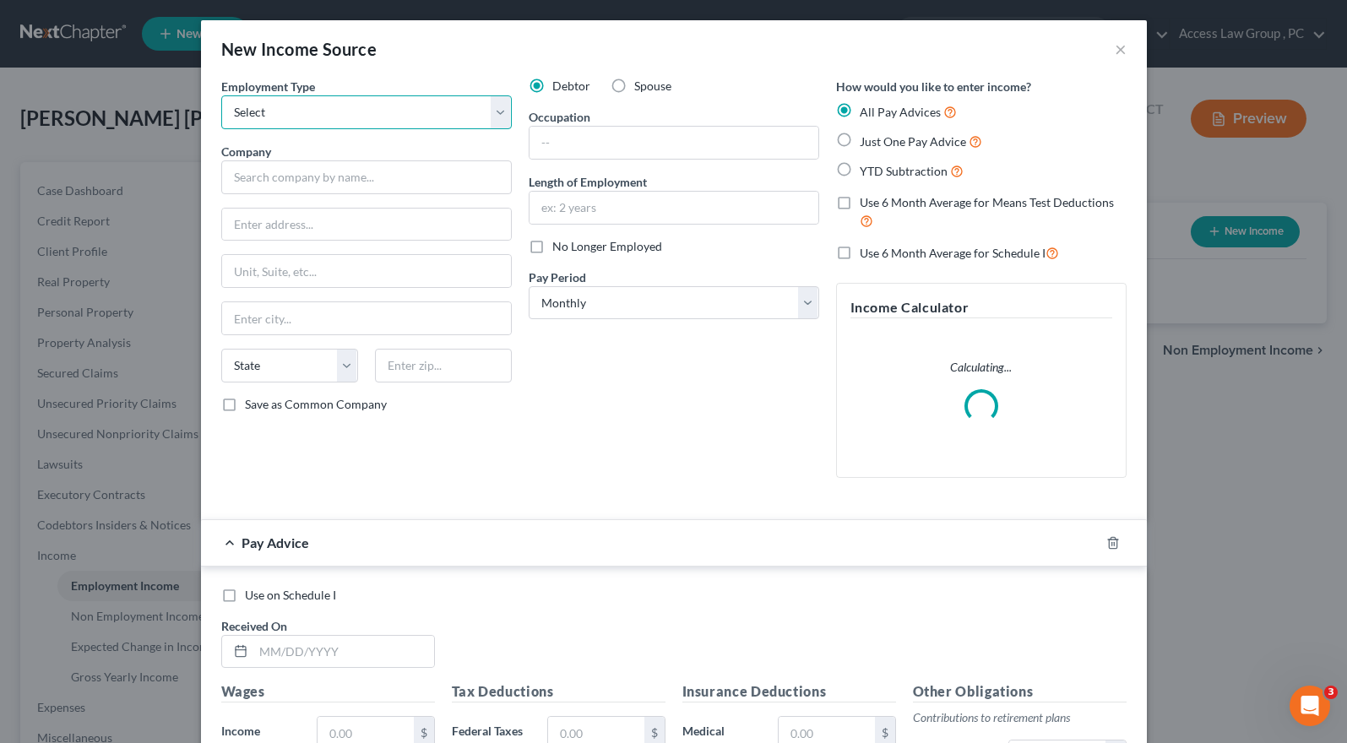
click at [489, 111] on select "Select Full or [DEMOGRAPHIC_DATA] Employment Self Employment" at bounding box center [366, 112] width 291 height 34
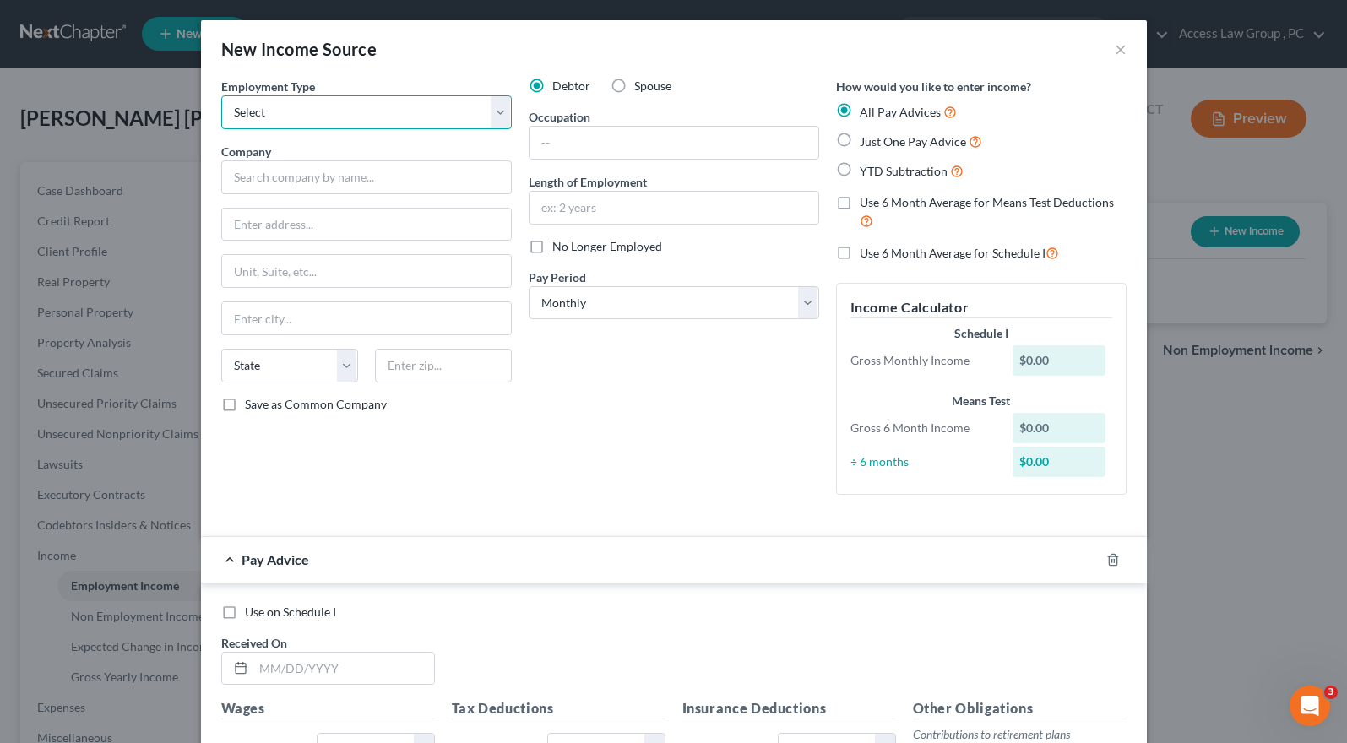
select select "0"
click at [221, 95] on select "Select Full or [DEMOGRAPHIC_DATA] Employment Self Employment" at bounding box center [366, 112] width 291 height 34
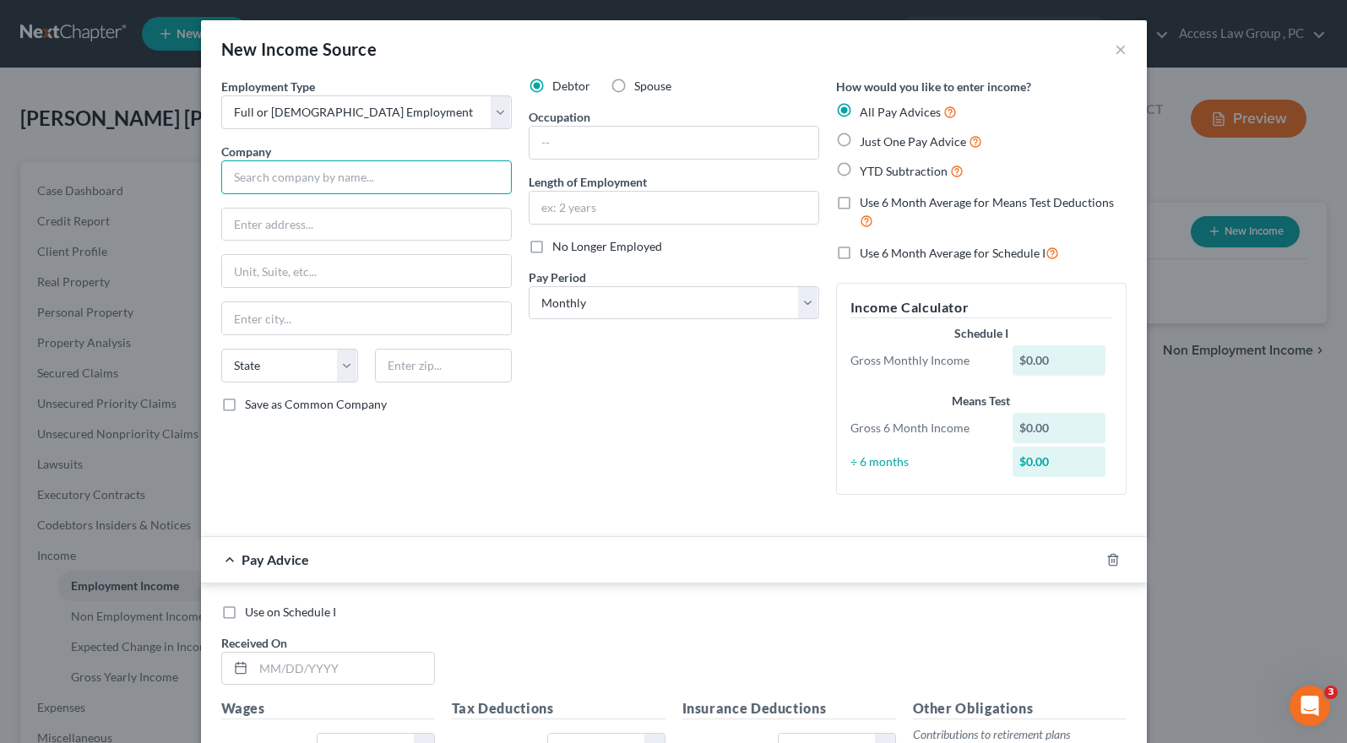
click at [264, 184] on input "text" at bounding box center [366, 177] width 291 height 34
type input "[GEOGRAPHIC_DATA]"
type input "[STREET_ADDRESS]"
type input "Hampton"
select select "48"
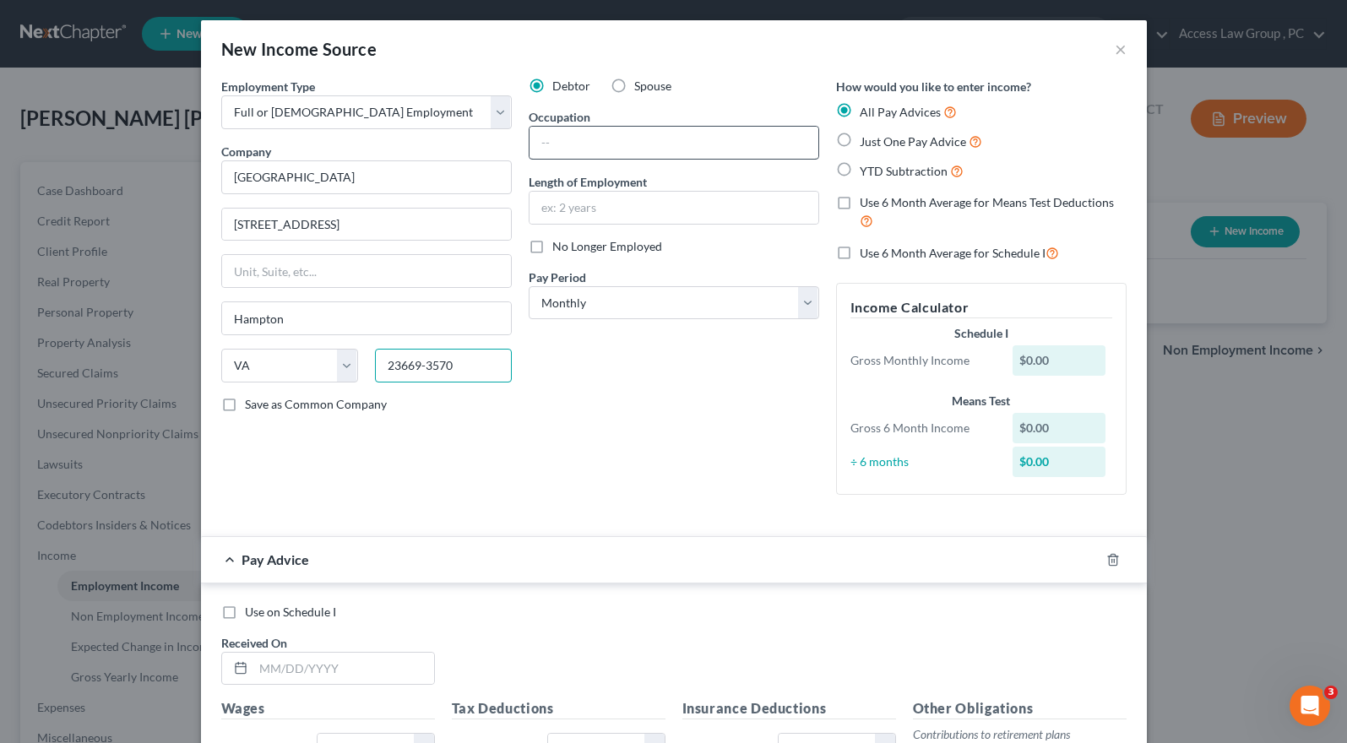
type input "23669-3570"
drag, startPoint x: 559, startPoint y: 144, endPoint x: 559, endPoint y: 133, distance: 10.1
click at [559, 139] on input "text" at bounding box center [674, 143] width 289 height 32
type input "Teacher"
click at [803, 305] on select "Select Monthly Twice Monthly Every Other Week Weekly" at bounding box center [674, 303] width 291 height 34
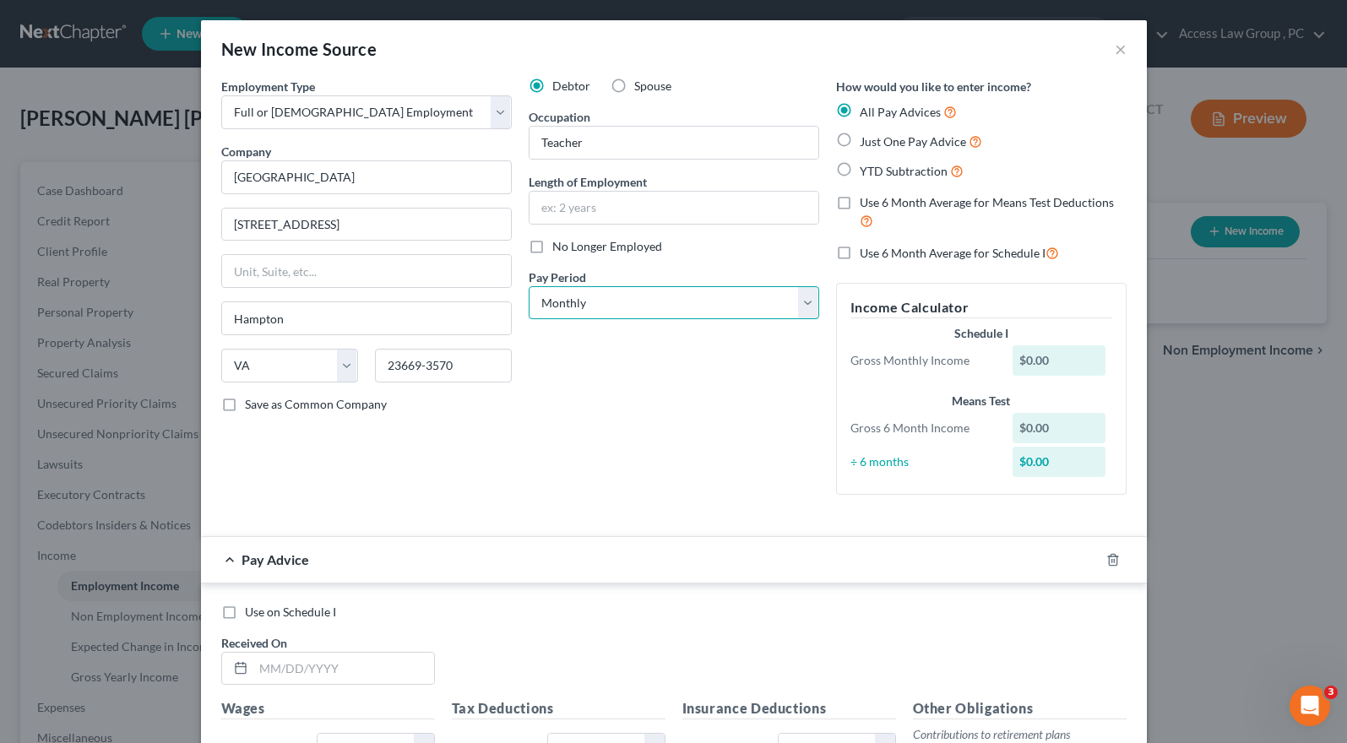
select select "1"
click at [529, 286] on select "Select Monthly Twice Monthly Every Other Week Weekly" at bounding box center [674, 303] width 291 height 34
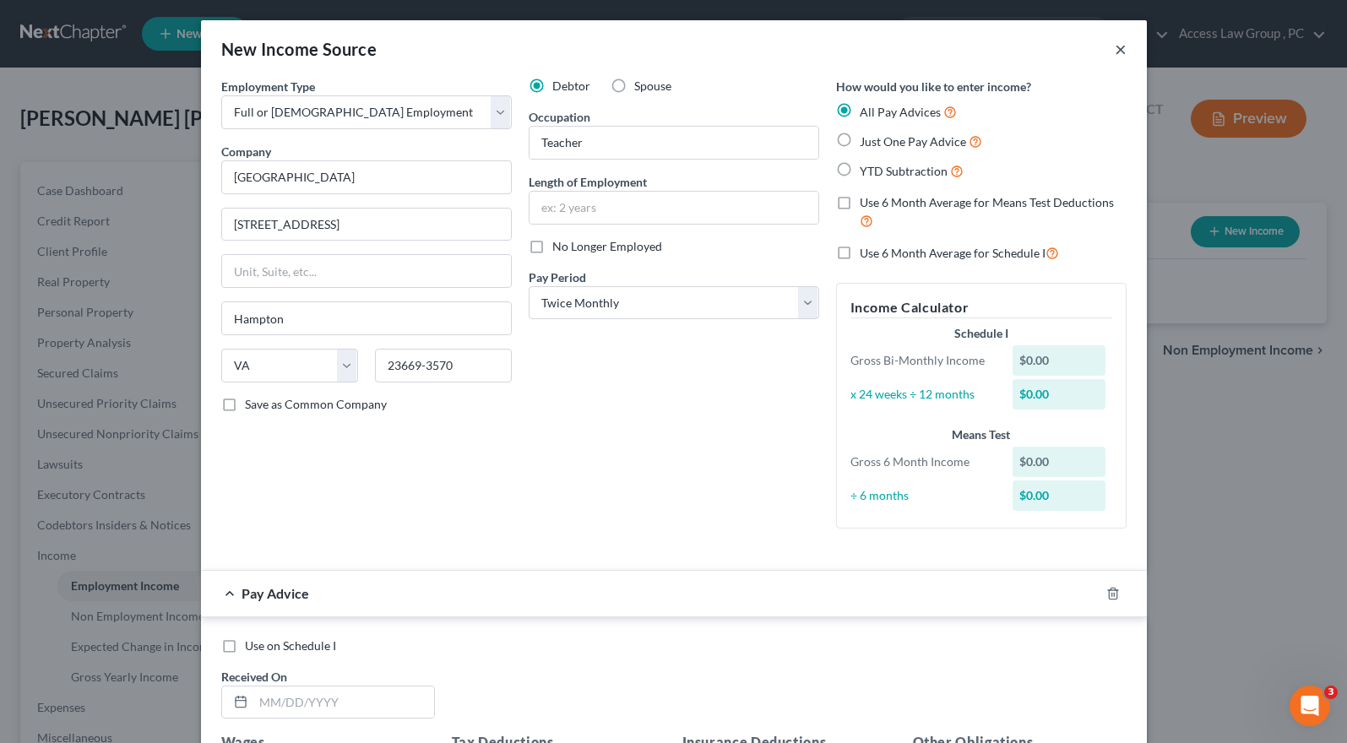
click at [1115, 49] on button "×" at bounding box center [1121, 49] width 12 height 20
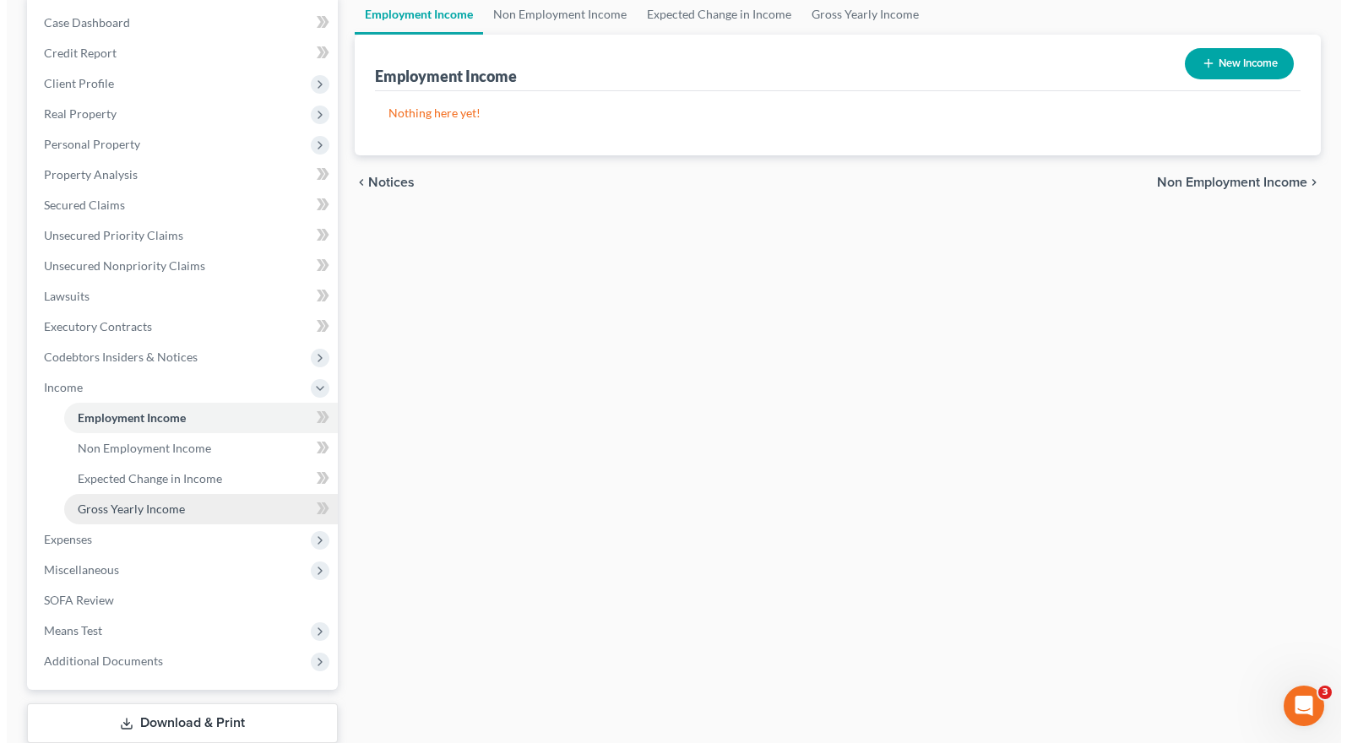
scroll to position [169, 0]
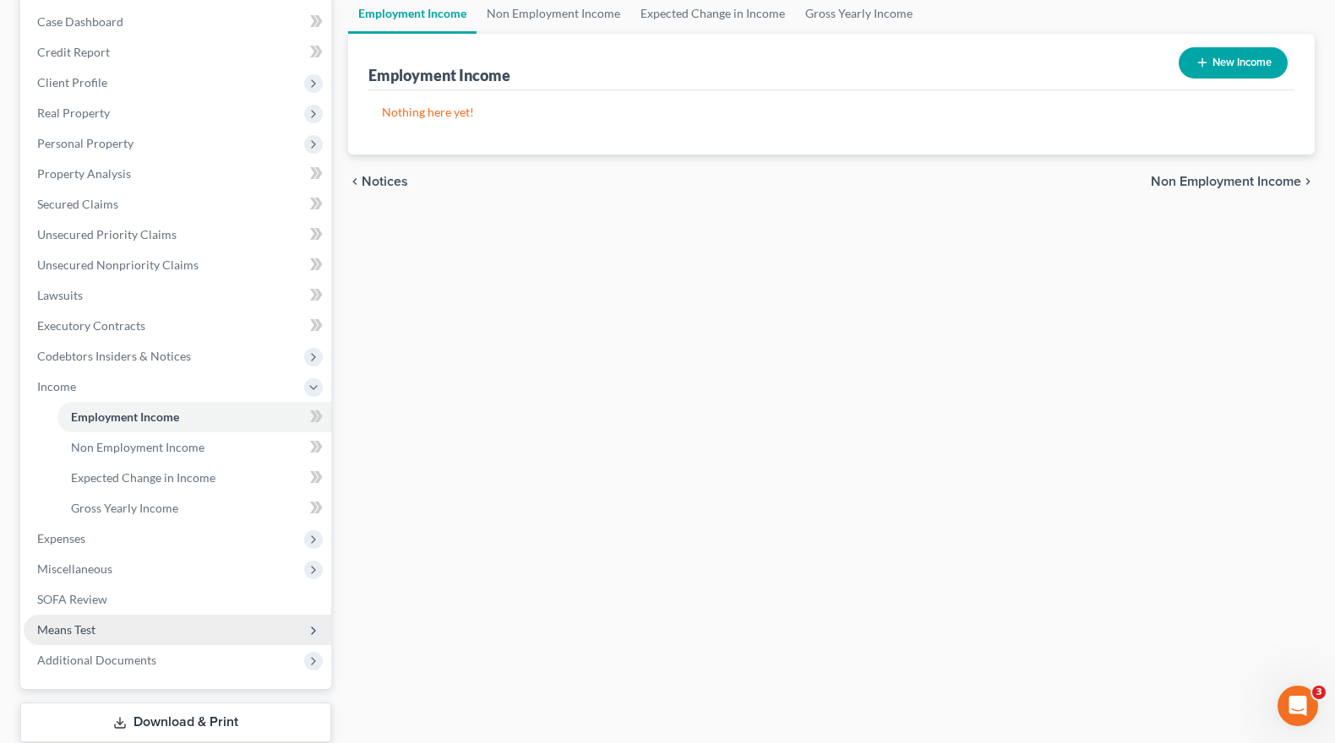
click at [80, 633] on span "Means Test" at bounding box center [66, 630] width 58 height 14
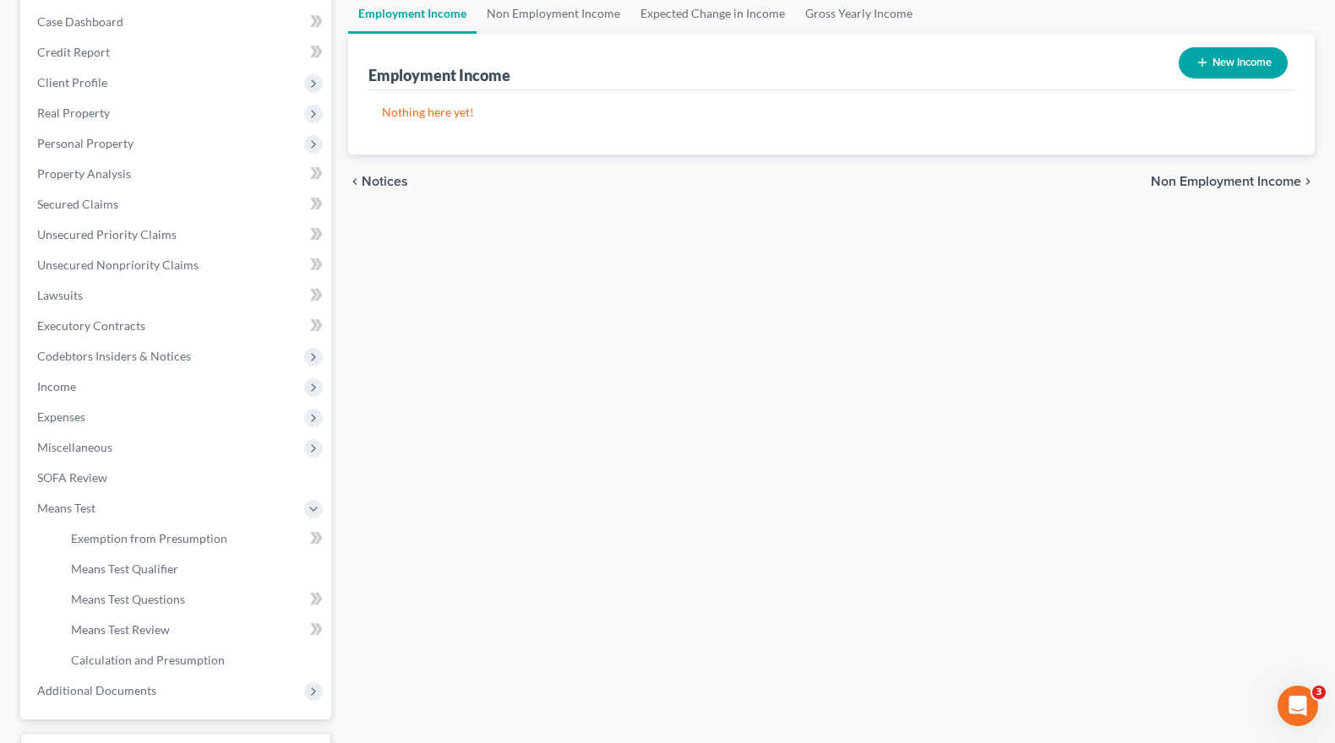
click at [1234, 65] on button "New Income" at bounding box center [1232, 62] width 109 height 31
select select "0"
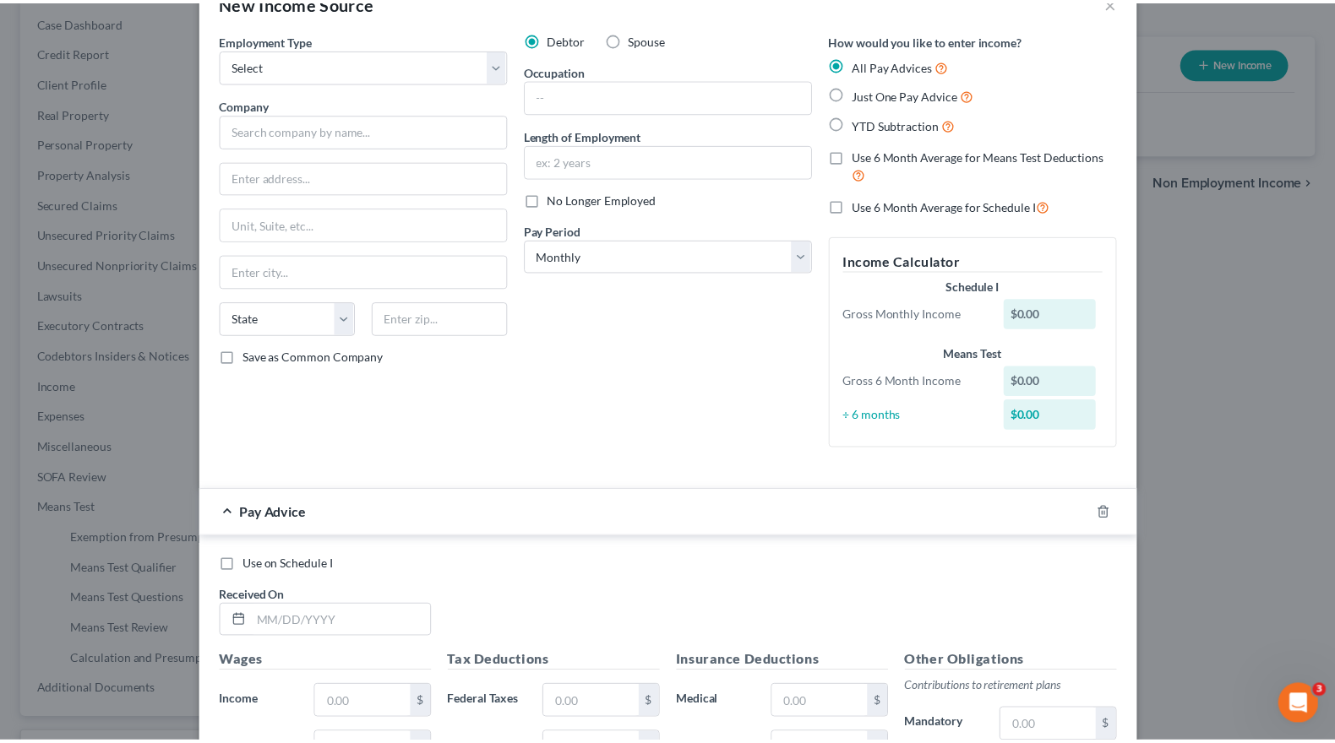
scroll to position [0, 0]
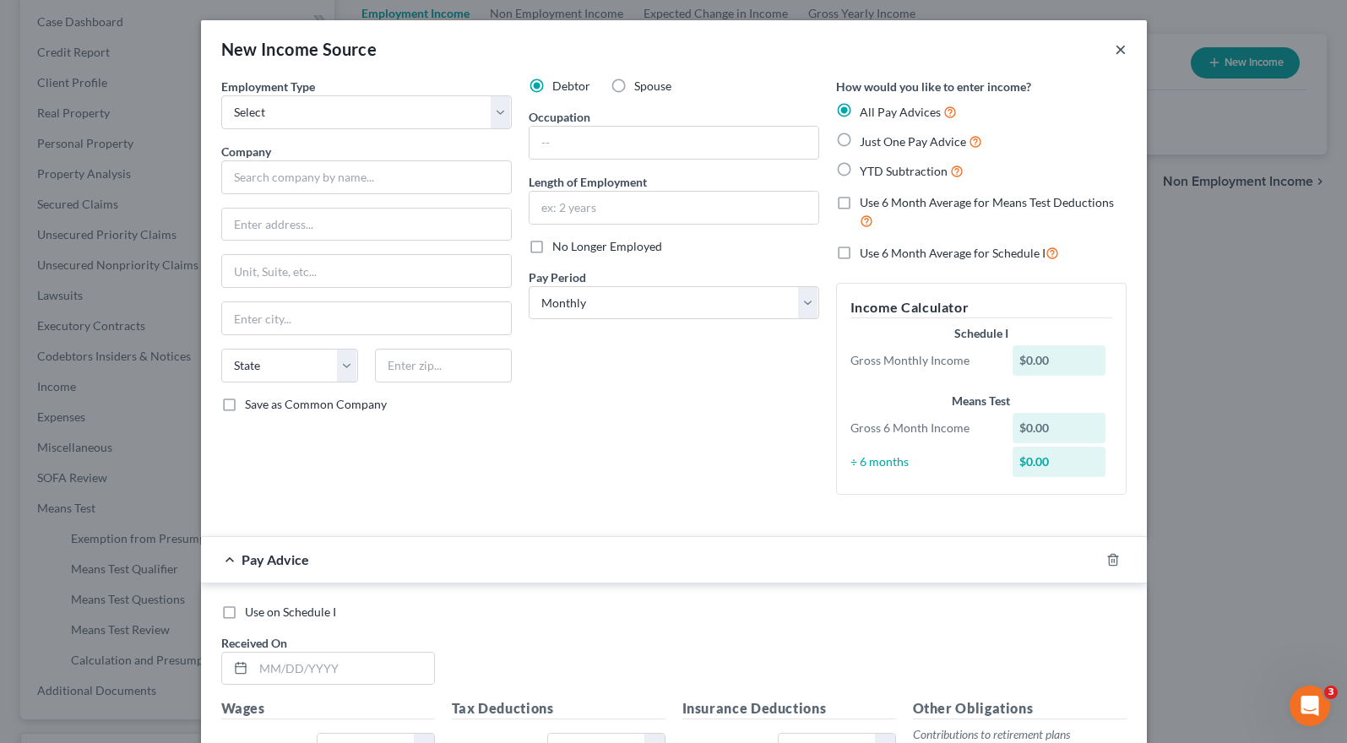
click at [1115, 51] on button "×" at bounding box center [1121, 49] width 12 height 20
